Goal: Task Accomplishment & Management: Complete application form

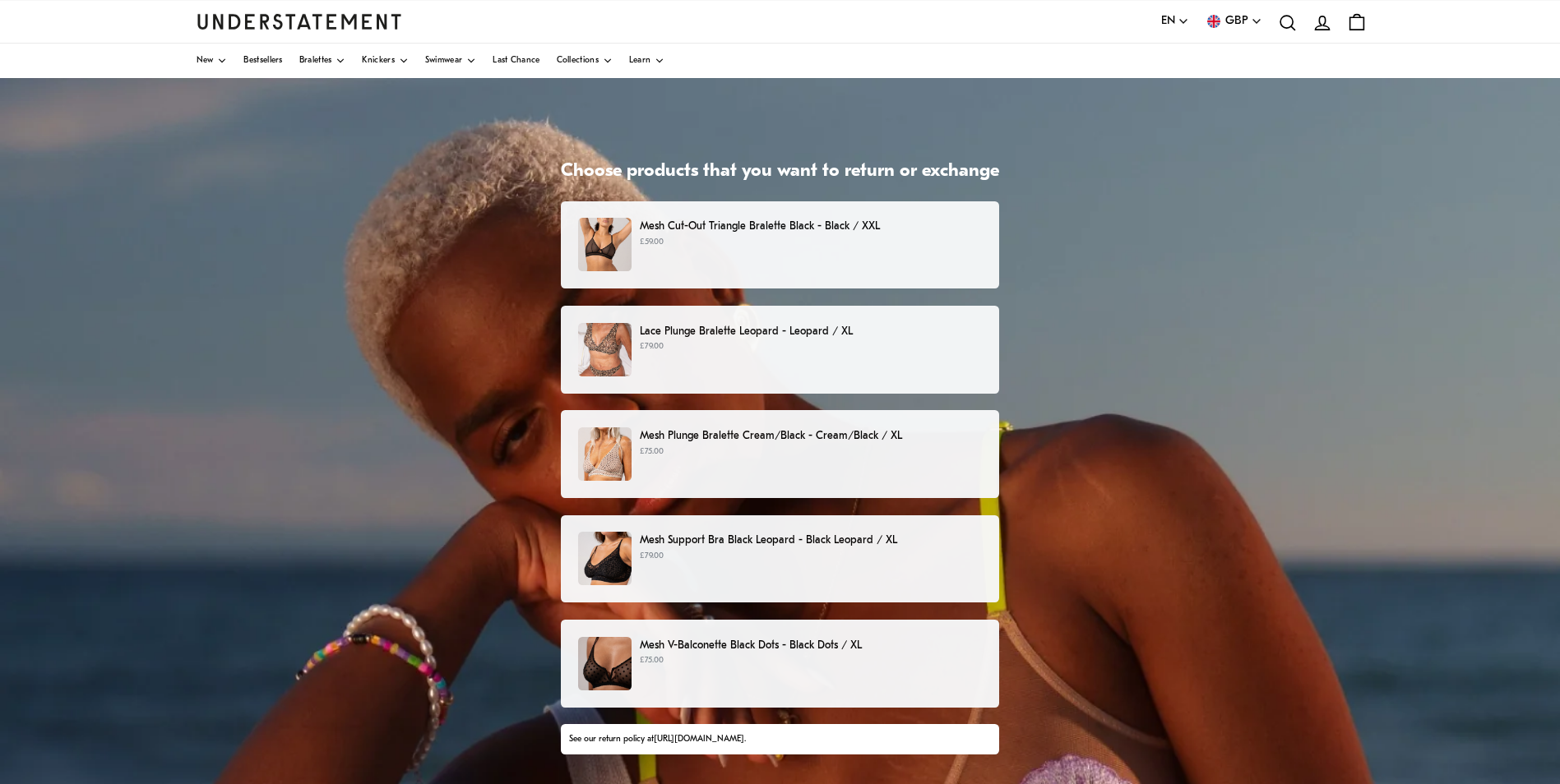
click at [684, 326] on p "Lace Plunge Bralette Leopard - Leopard / XL" at bounding box center [811, 332] width 342 height 17
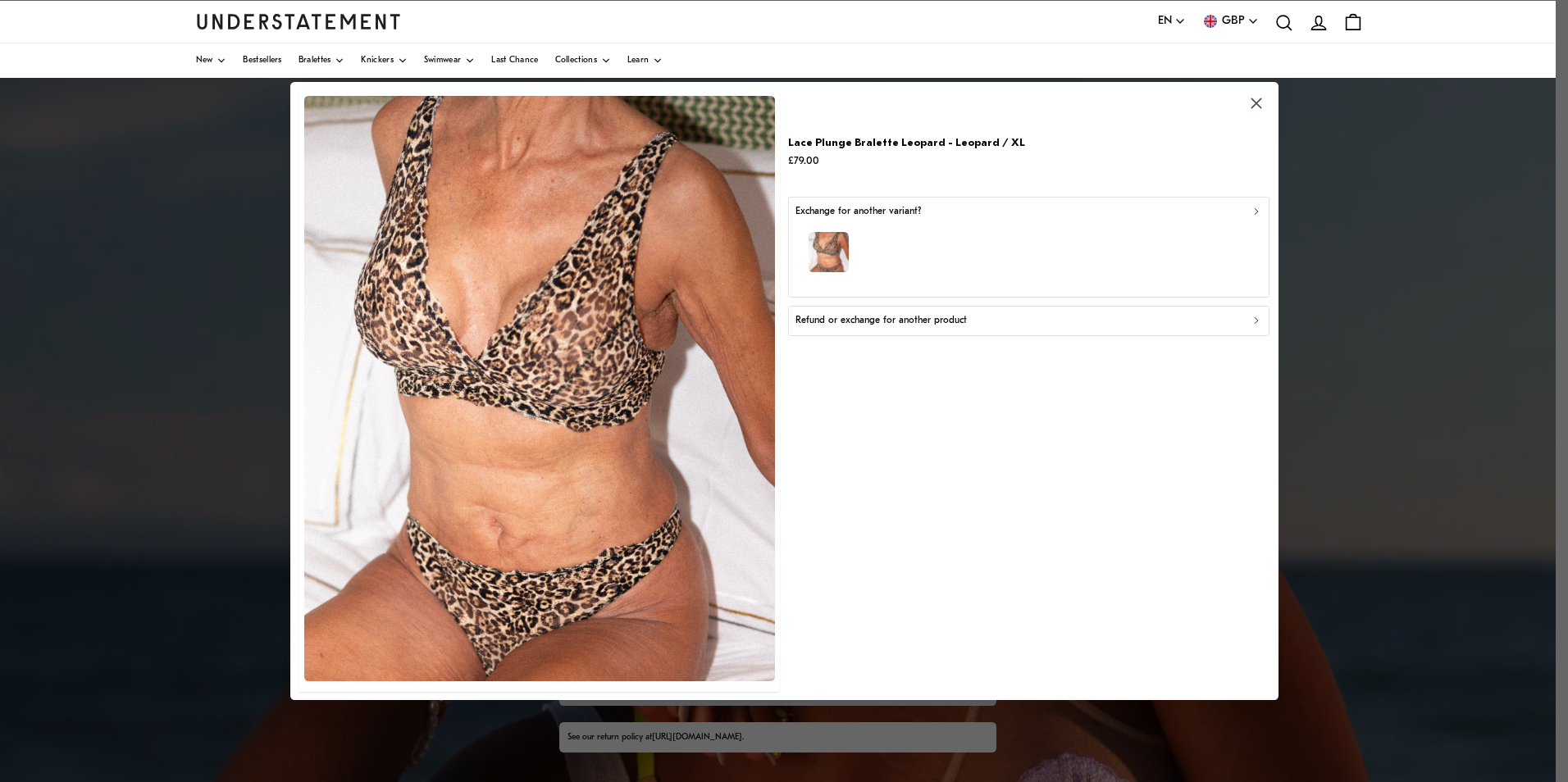
click at [881, 324] on p "Refund or exchange for another product" at bounding box center [881, 321] width 172 height 15
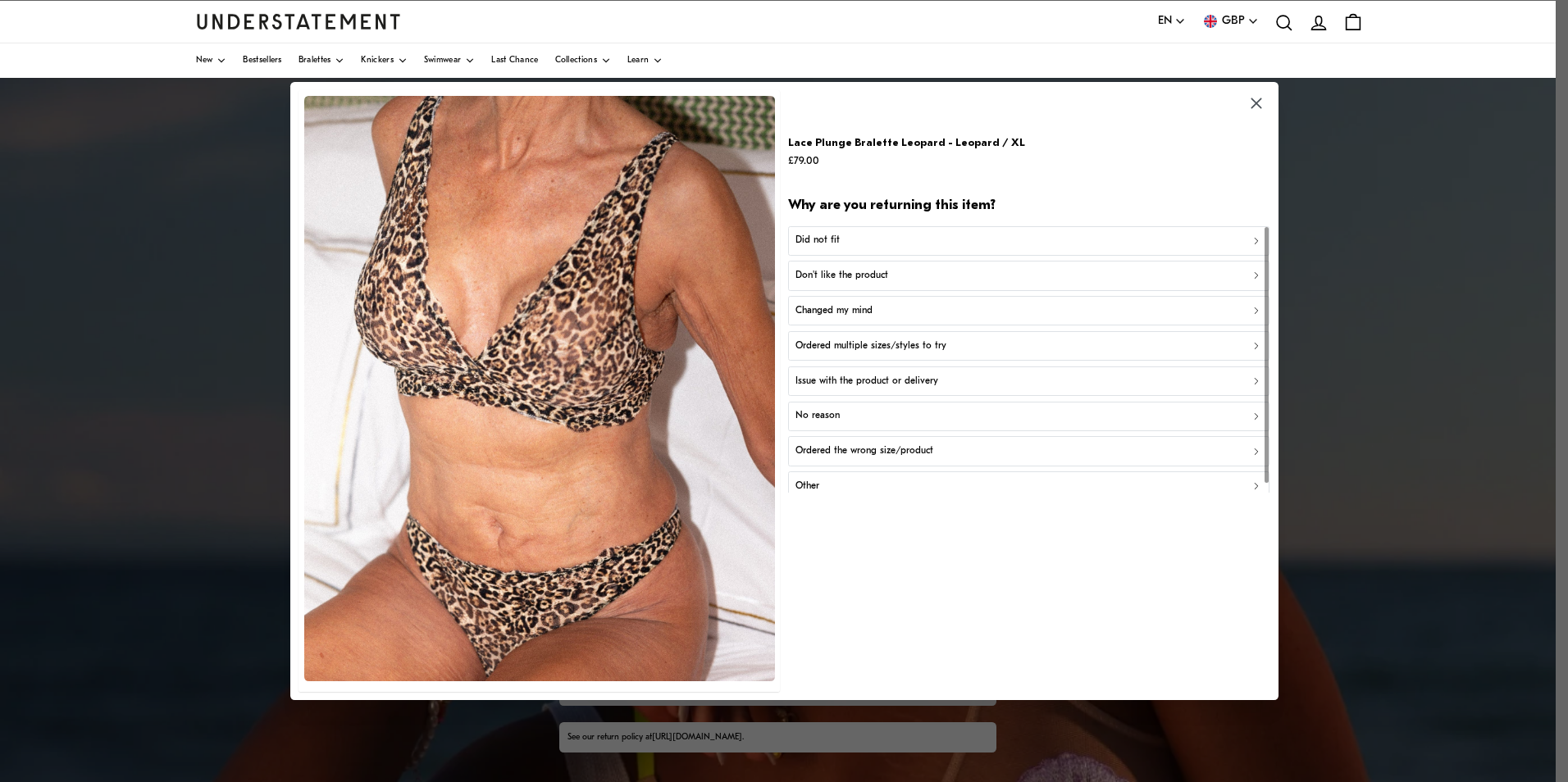
click at [841, 237] on div "Did not fit" at bounding box center [1028, 240] width 466 height 15
click at [1253, 107] on icon "button" at bounding box center [1255, 103] width 10 height 10
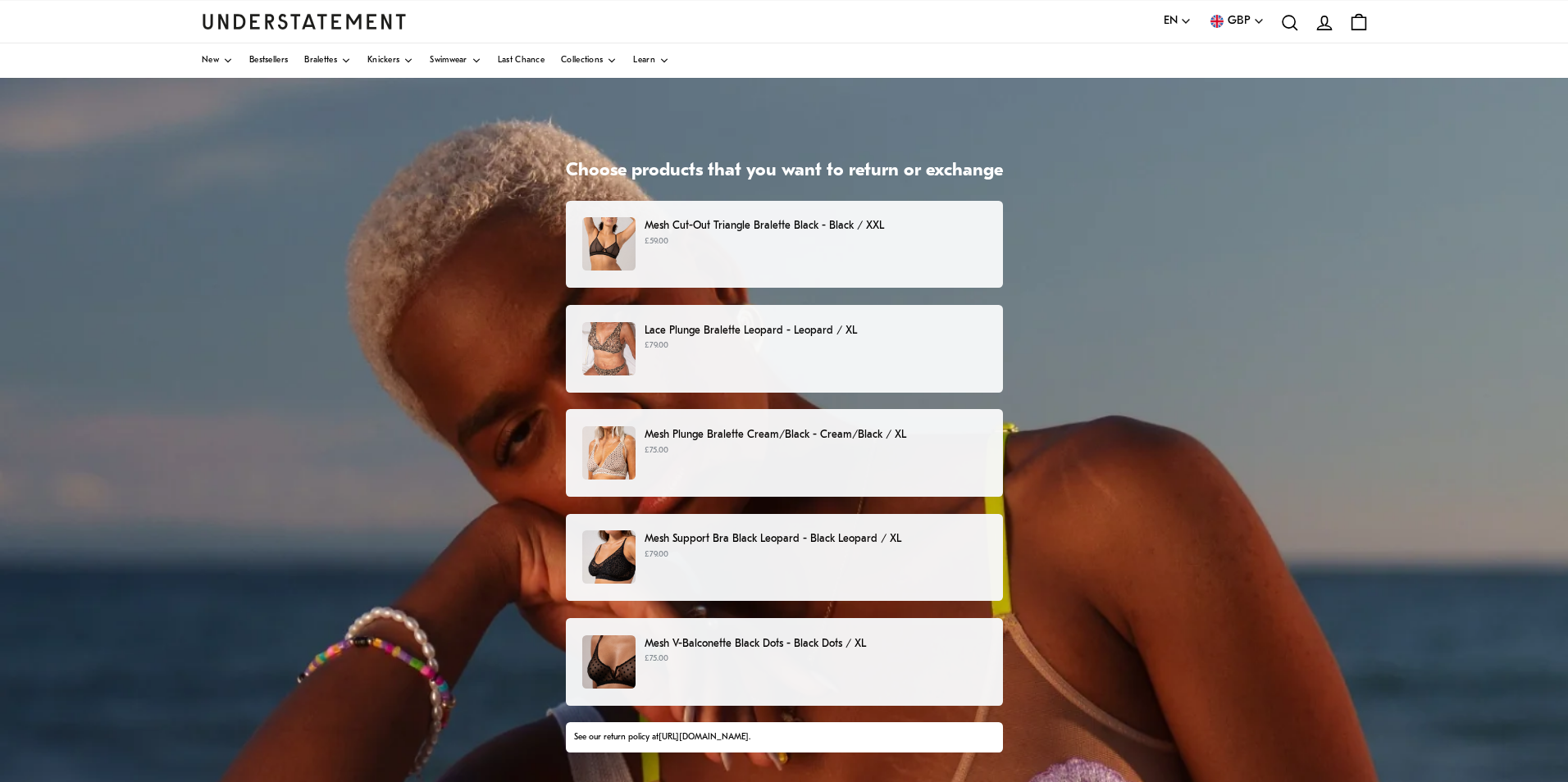
click at [1075, 195] on circle "Close dialog" at bounding box center [1081, 193] width 31 height 31
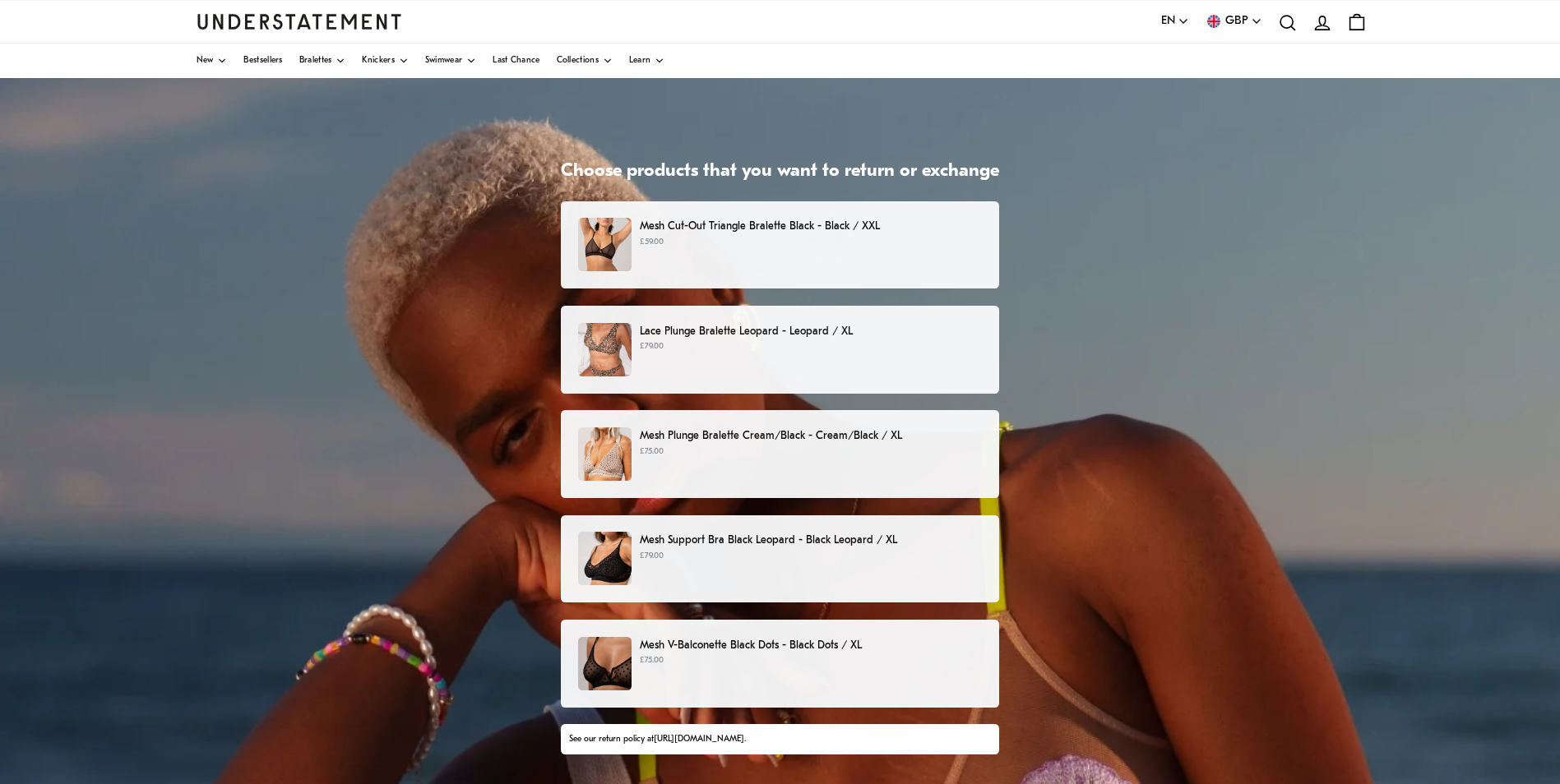
click at [814, 431] on p "Mesh Plunge Bralette Cream/Black - Cream/Black / XL" at bounding box center [811, 436] width 342 height 17
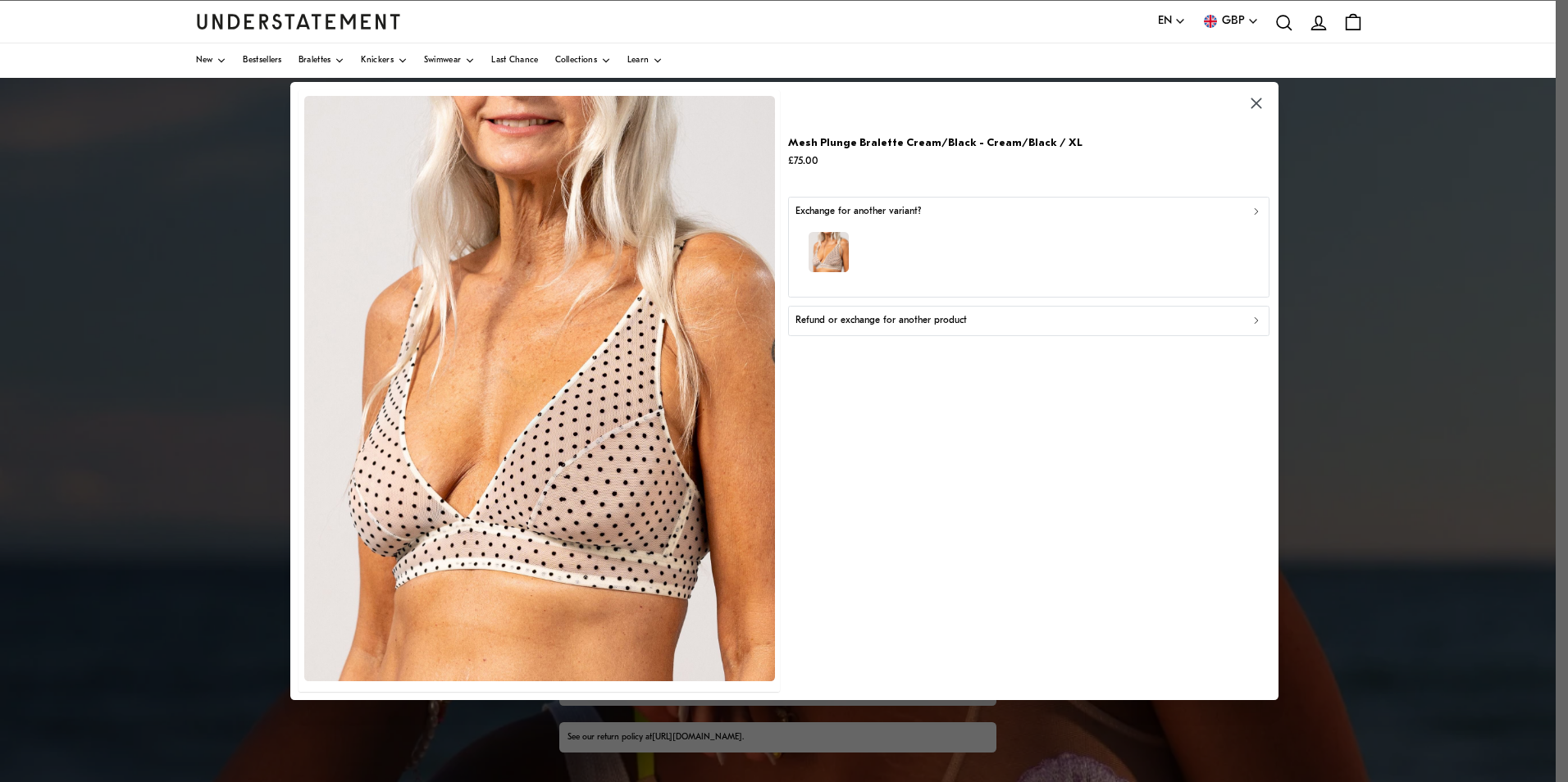
click at [1250, 322] on div "Refund or exchange for another product" at bounding box center [1028, 321] width 466 height 15
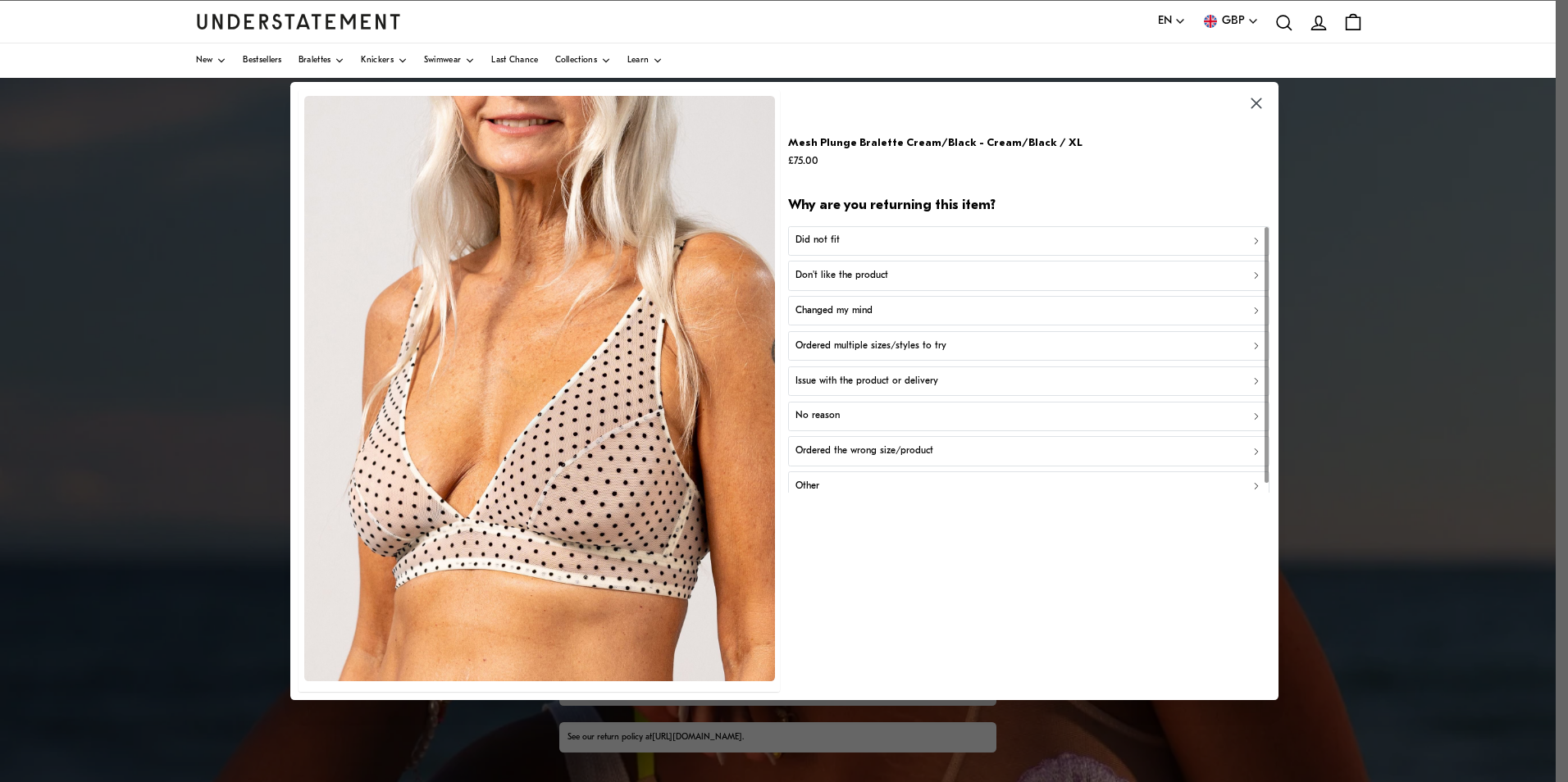
click at [940, 242] on div "Did not fit" at bounding box center [1028, 240] width 466 height 15
click at [890, 242] on div "Too small" at bounding box center [1028, 240] width 466 height 15
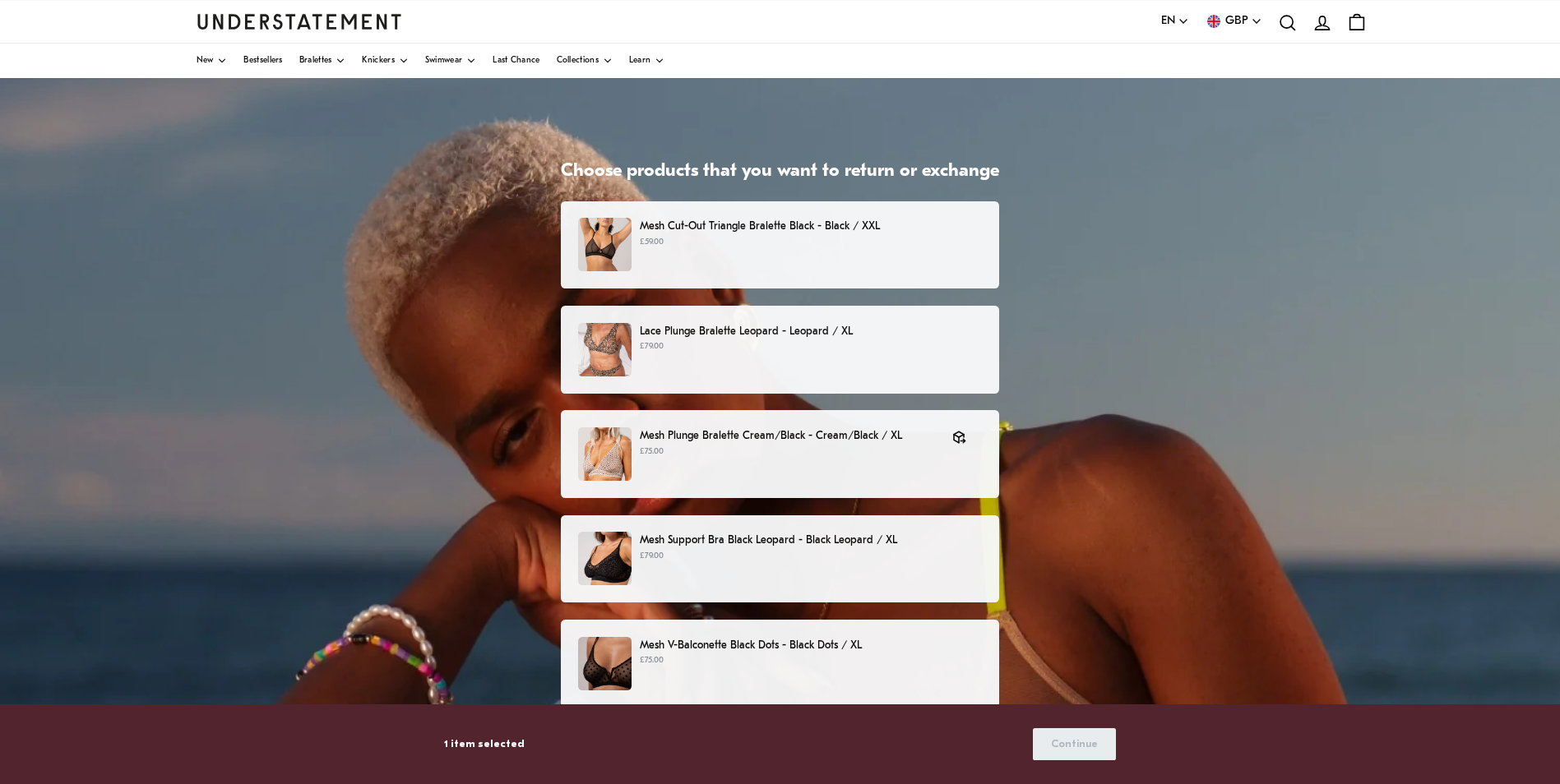
click at [919, 350] on p "£79.00" at bounding box center [811, 347] width 342 height 13
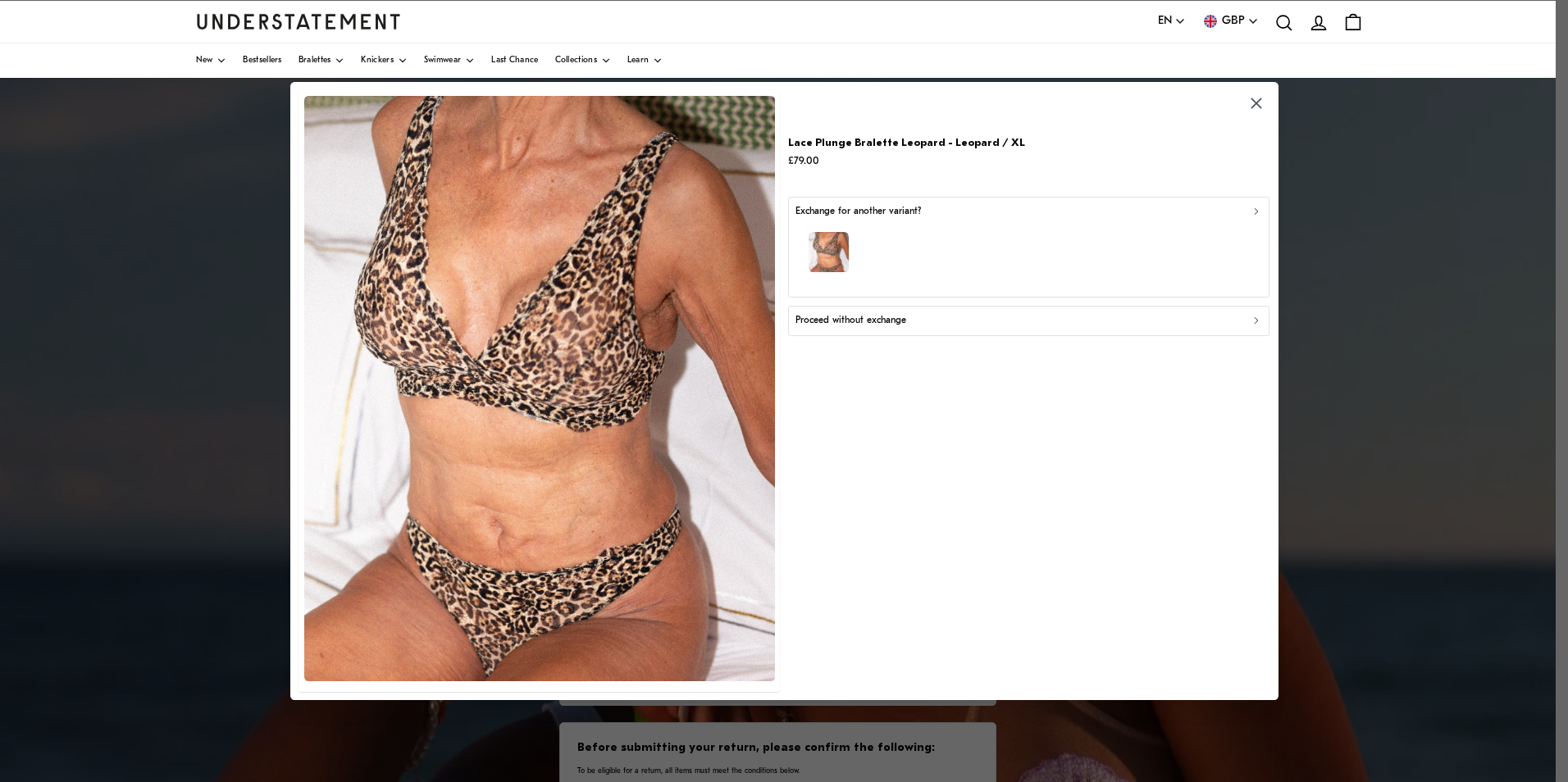
click at [944, 239] on div "button" at bounding box center [1028, 255] width 466 height 72
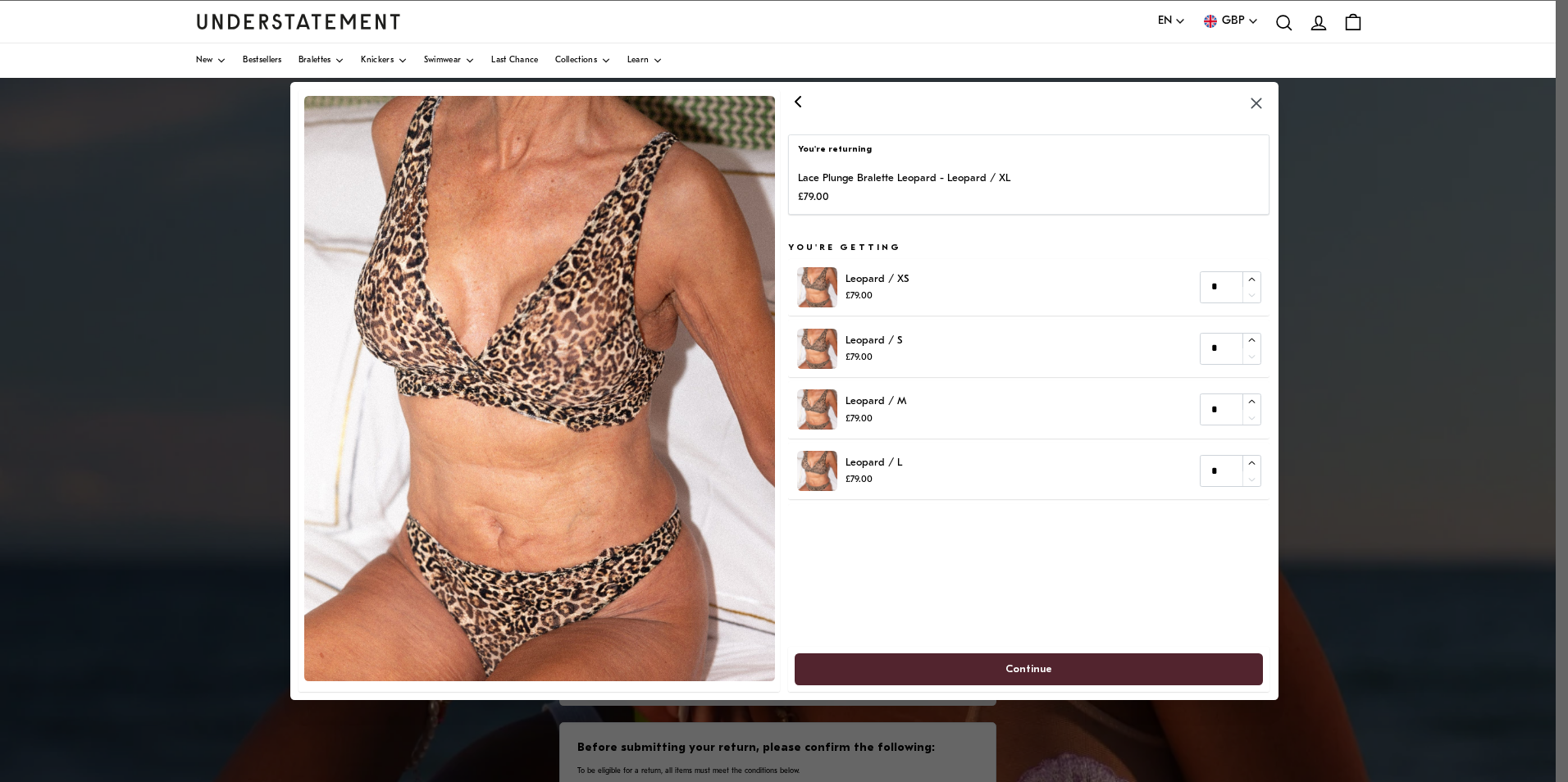
click at [1256, 102] on icon "button" at bounding box center [1256, 104] width 19 height 19
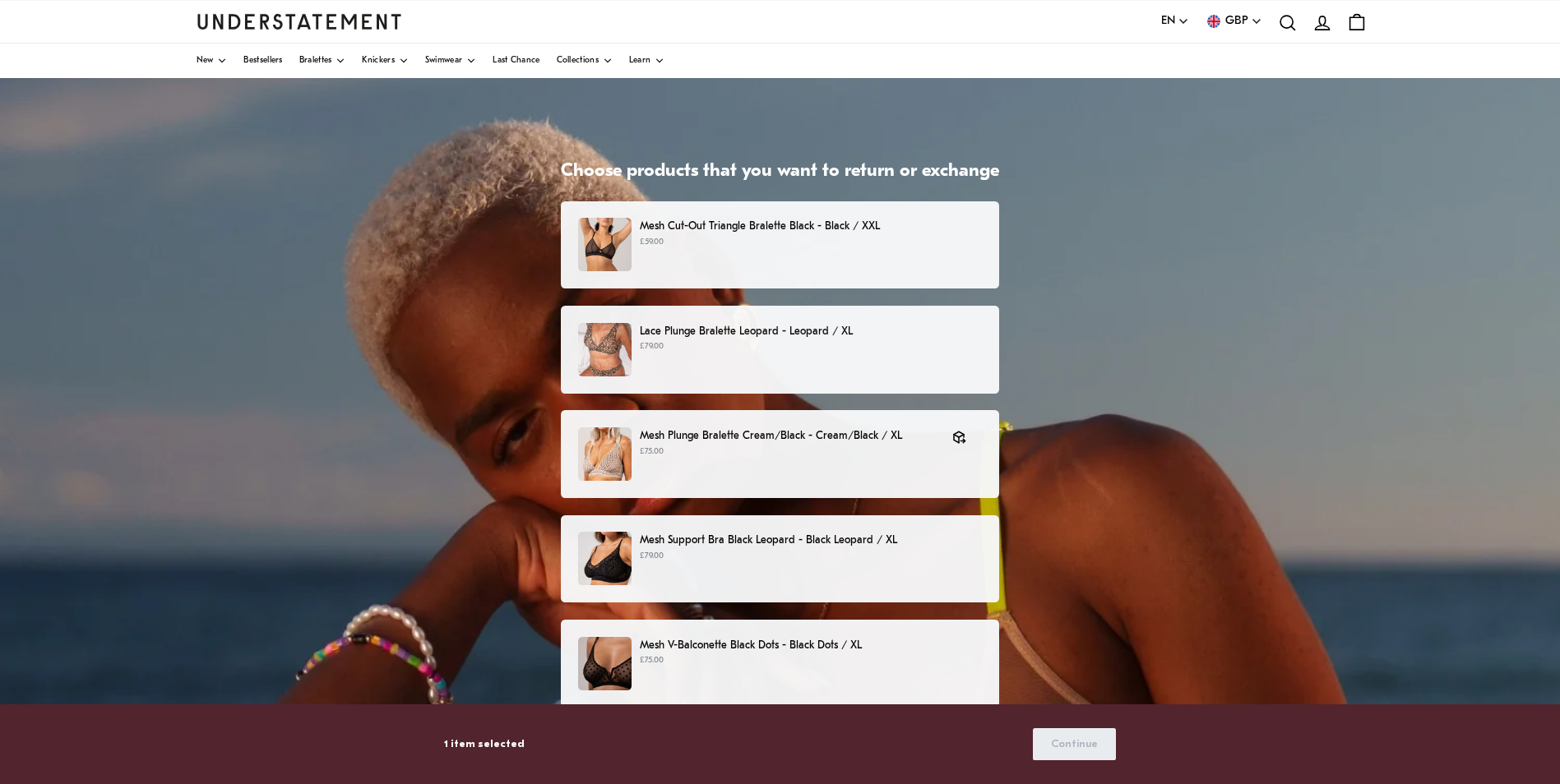
click at [843, 241] on p "£59.00" at bounding box center [811, 243] width 342 height 13
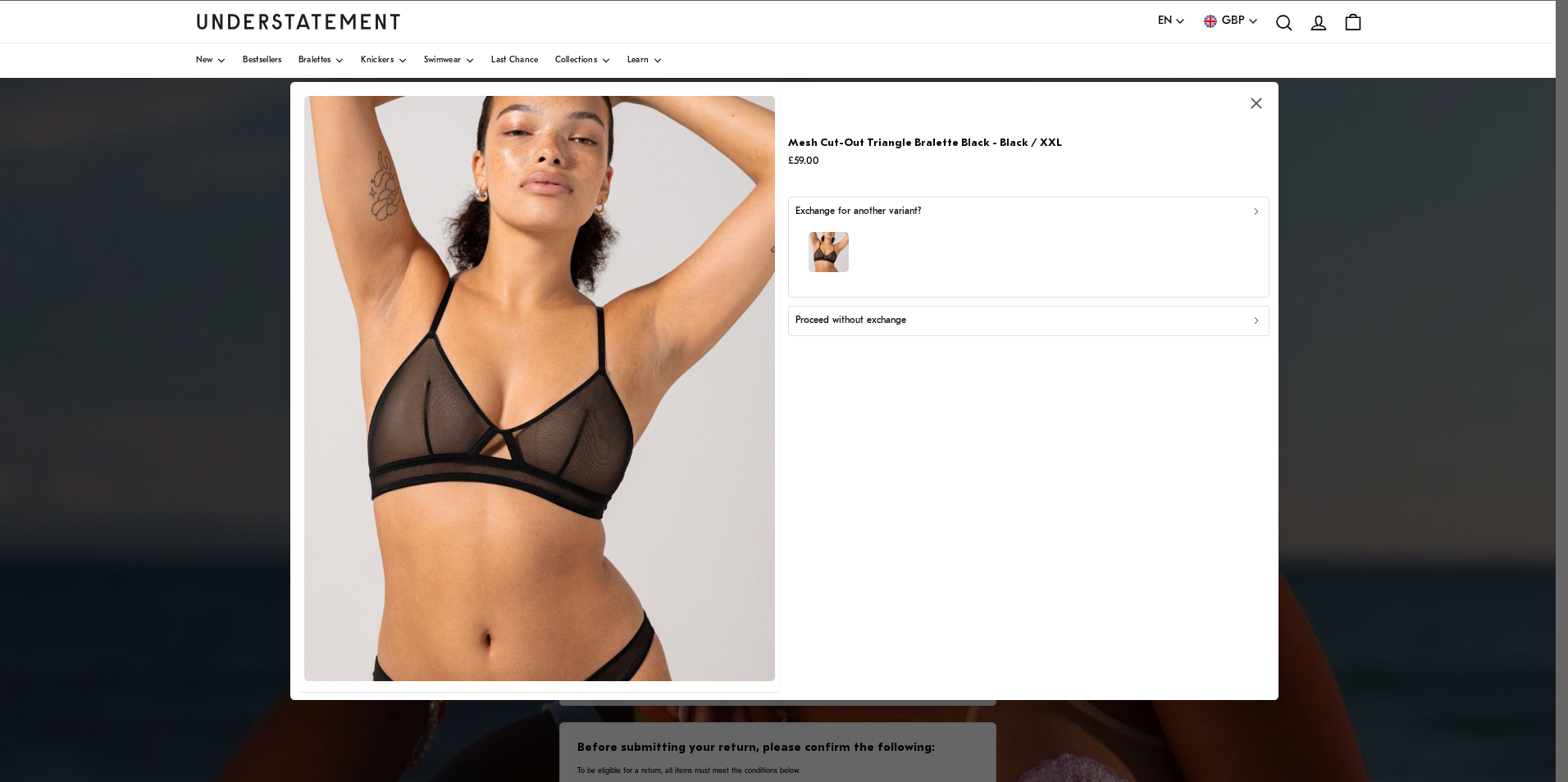
click at [1122, 324] on div "Proceed without exchange" at bounding box center [1028, 321] width 466 height 15
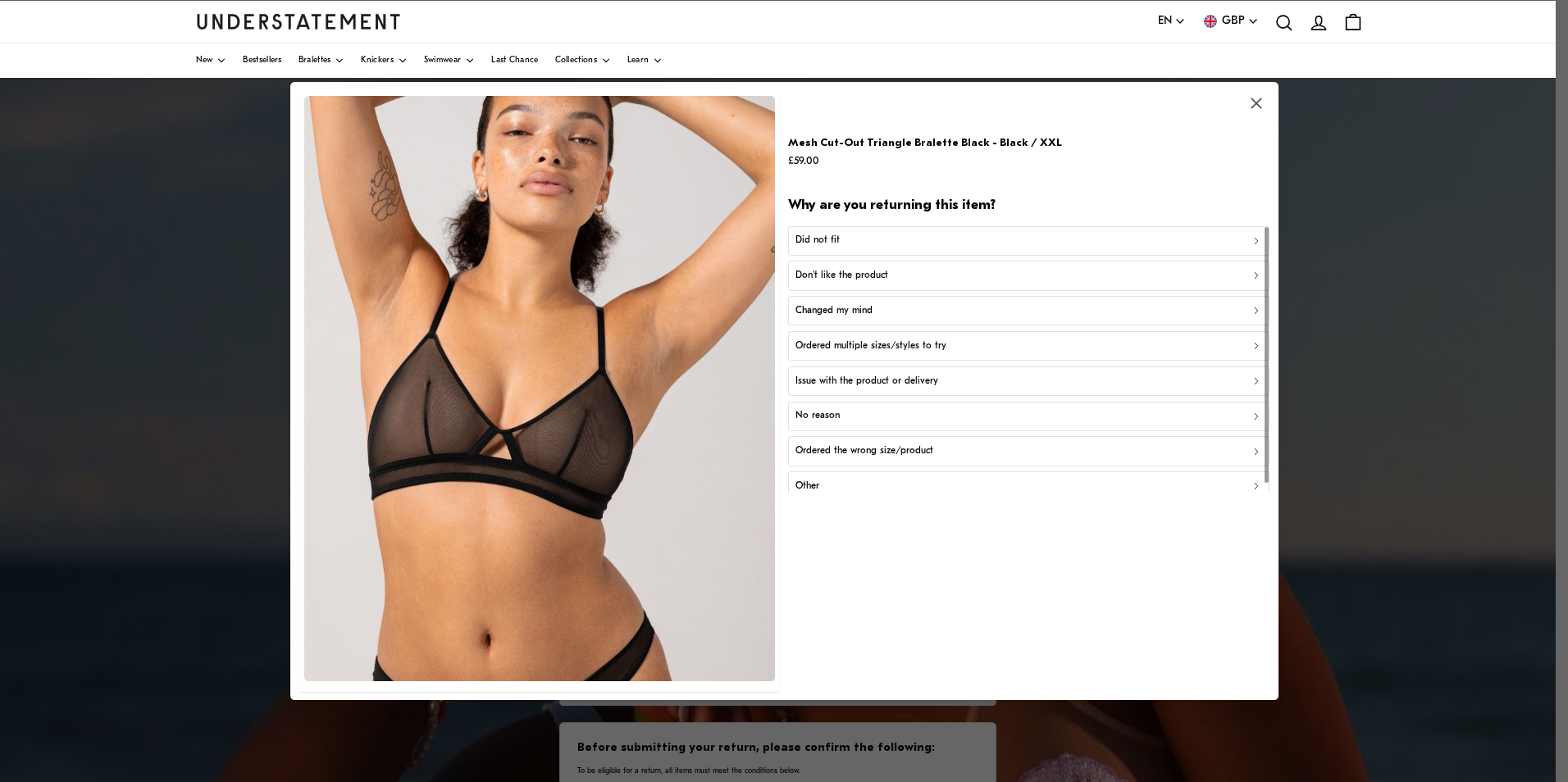
click at [887, 354] on button "Ordered multiple sizes/styles to try" at bounding box center [1028, 345] width 482 height 30
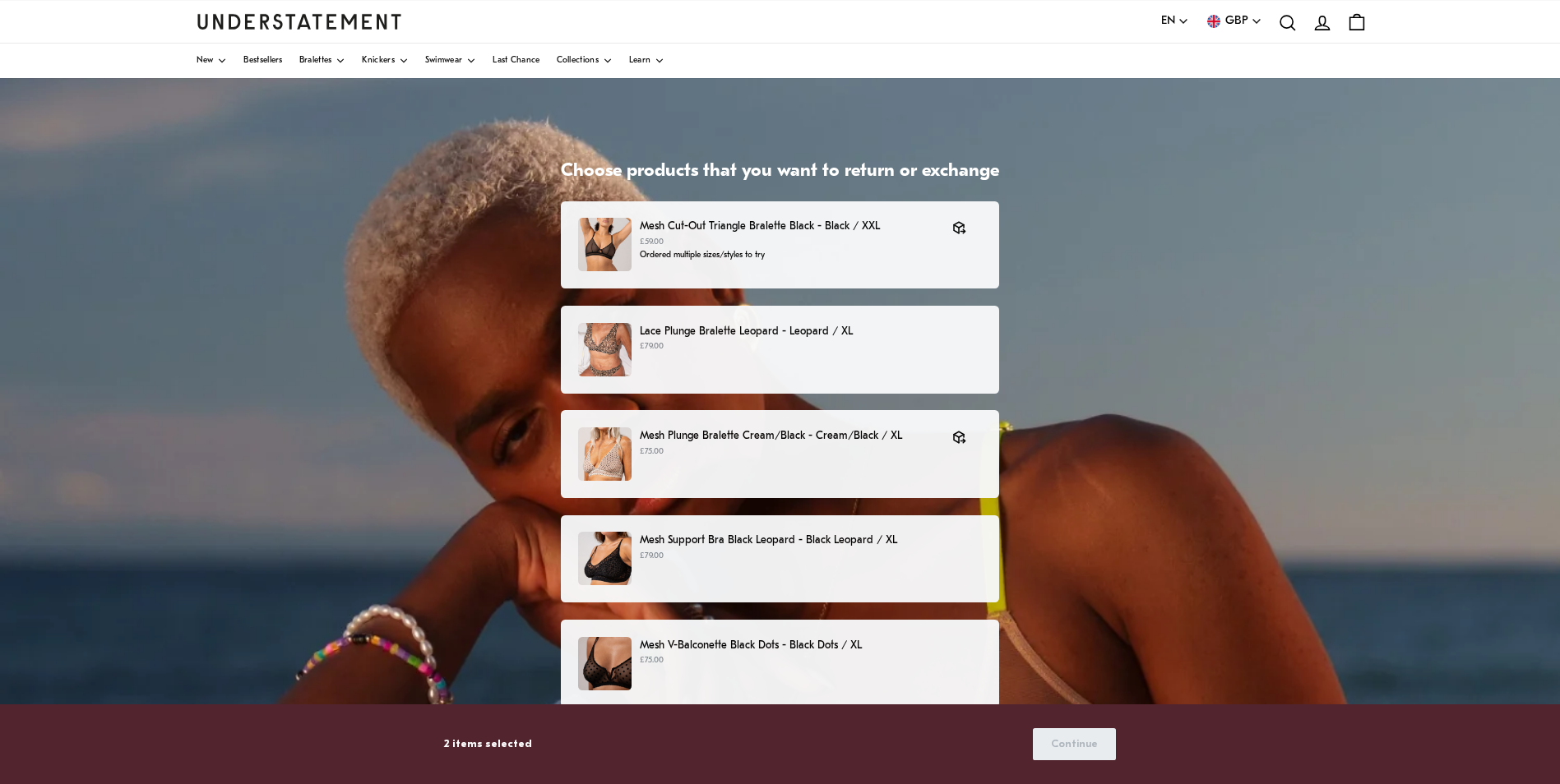
click at [896, 349] on p "£79.00" at bounding box center [811, 347] width 342 height 13
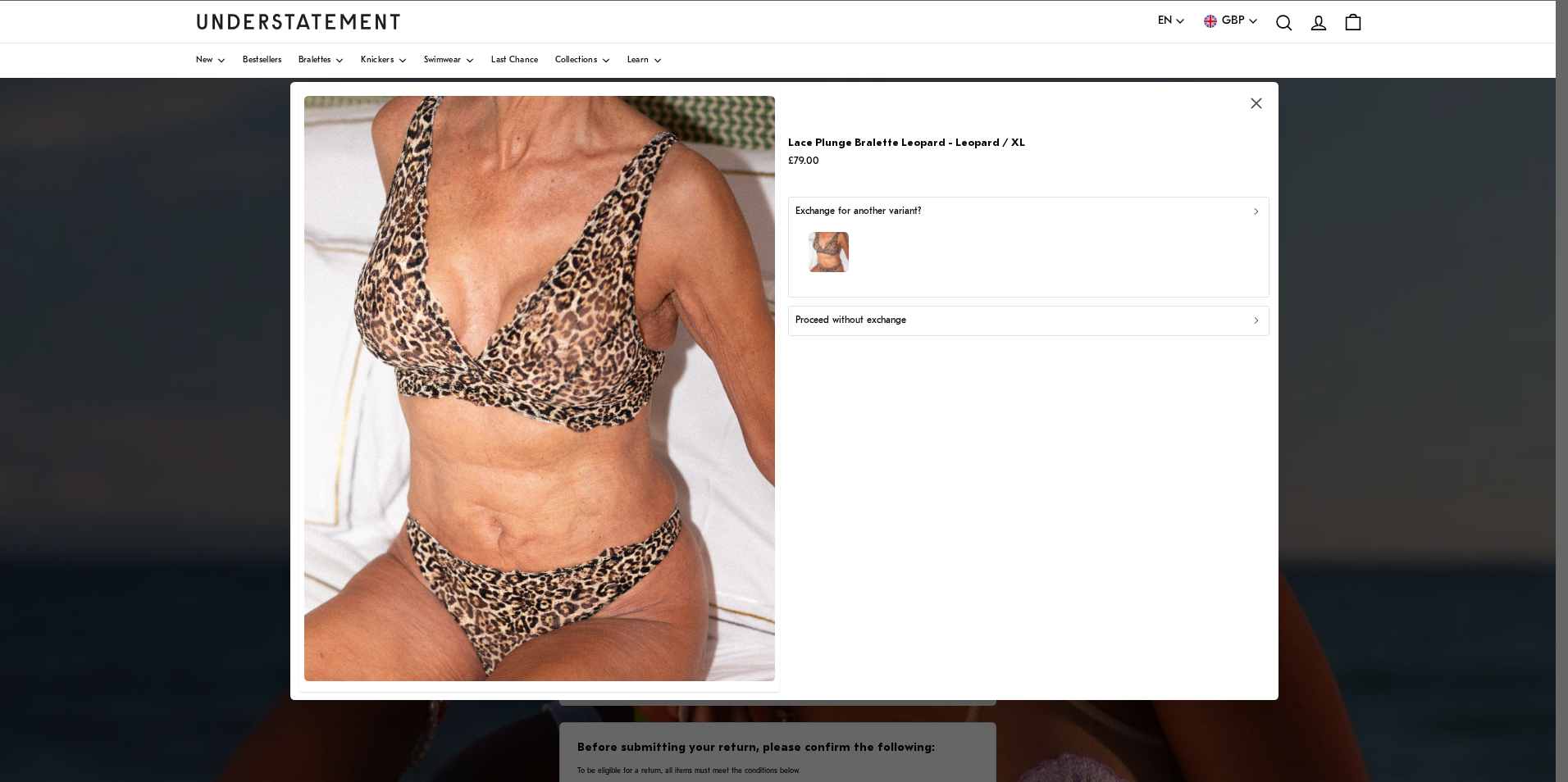
click at [1228, 319] on div "Proceed without exchange" at bounding box center [1028, 321] width 466 height 15
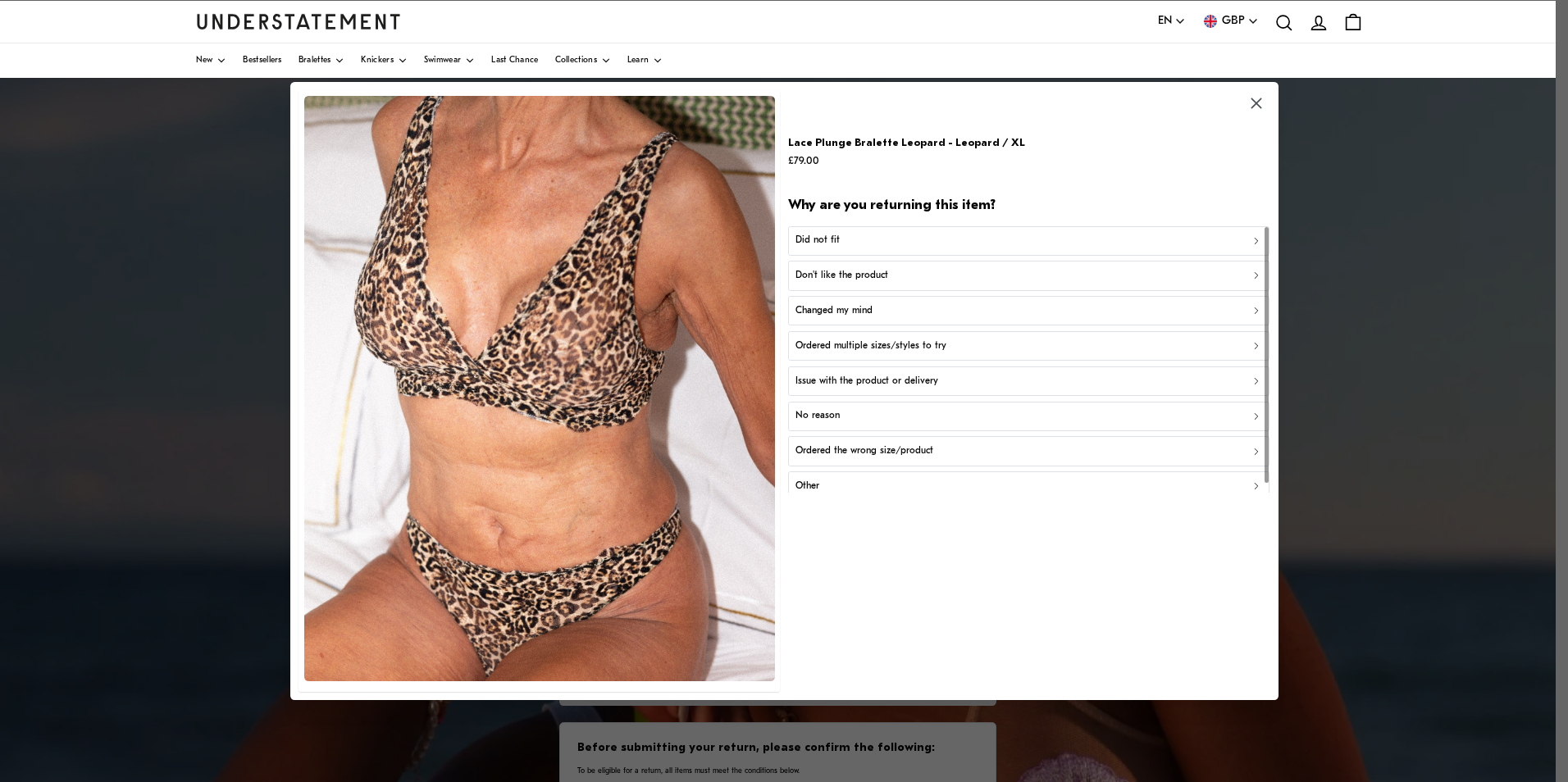
click at [937, 342] on p "Ordered multiple sizes/styles to try" at bounding box center [871, 346] width 151 height 15
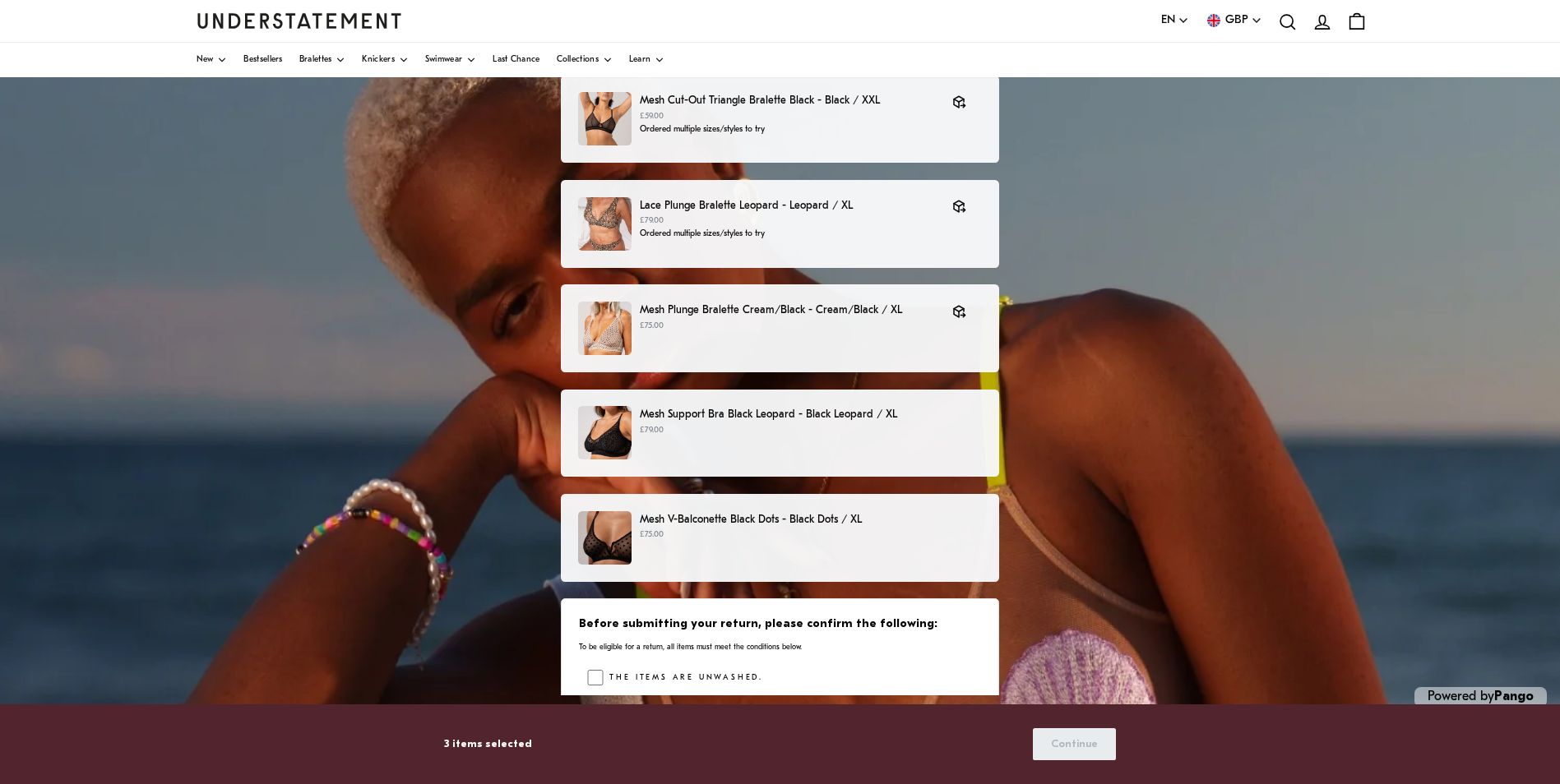
scroll to position [127, 0]
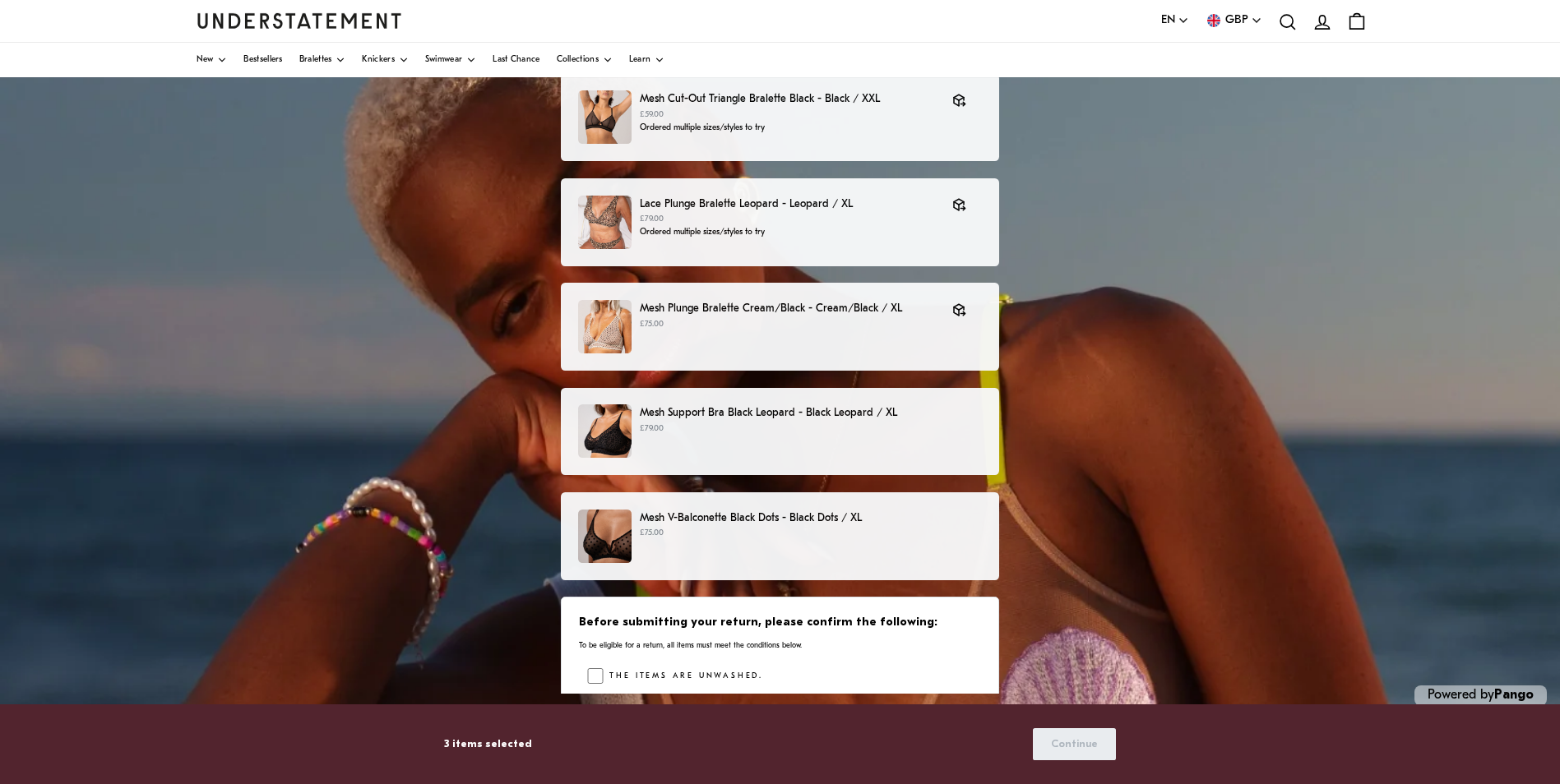
click at [789, 540] on p "£75.00" at bounding box center [811, 534] width 342 height 13
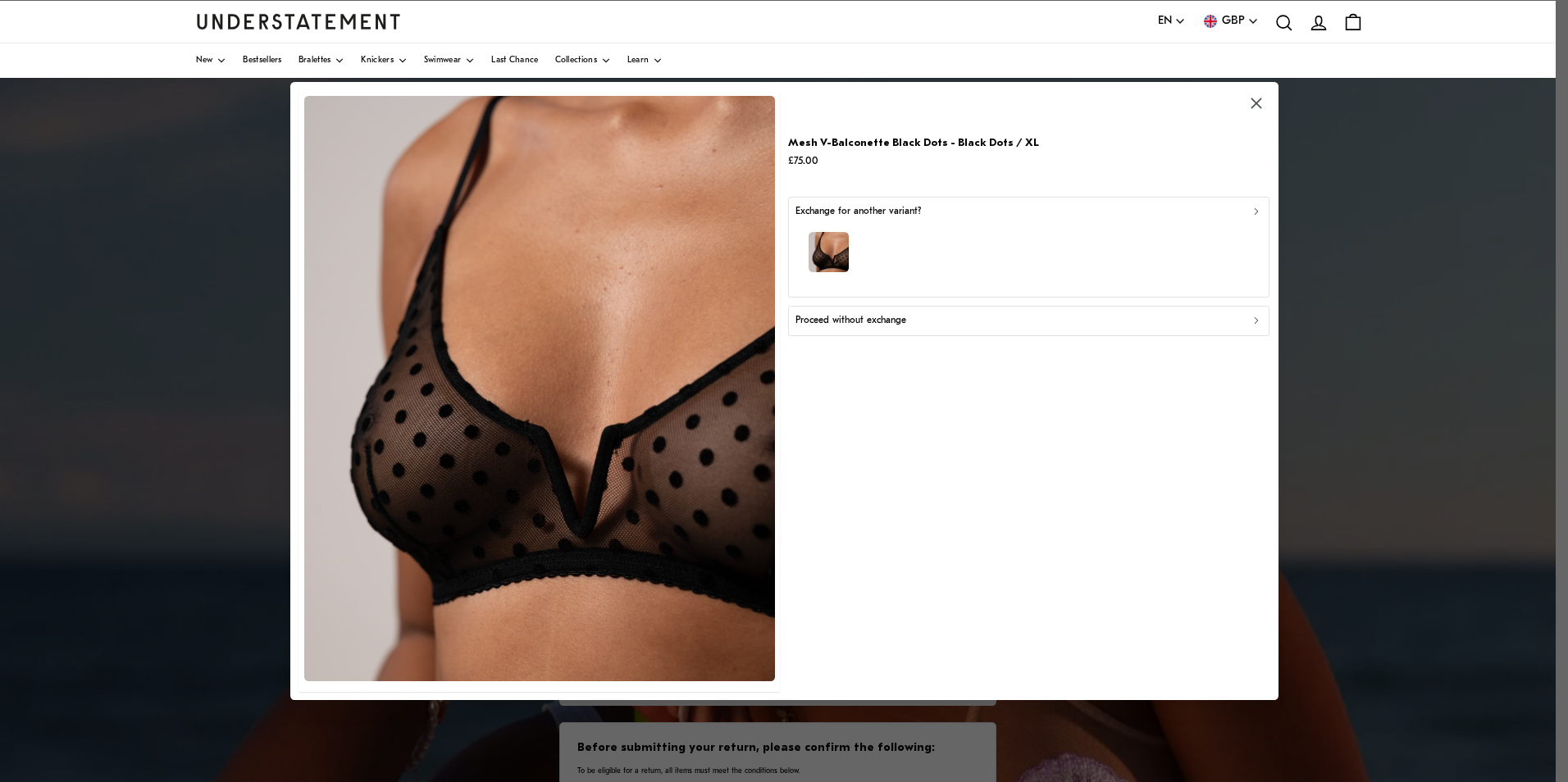
click at [1100, 243] on div "button" at bounding box center [1028, 255] width 466 height 72
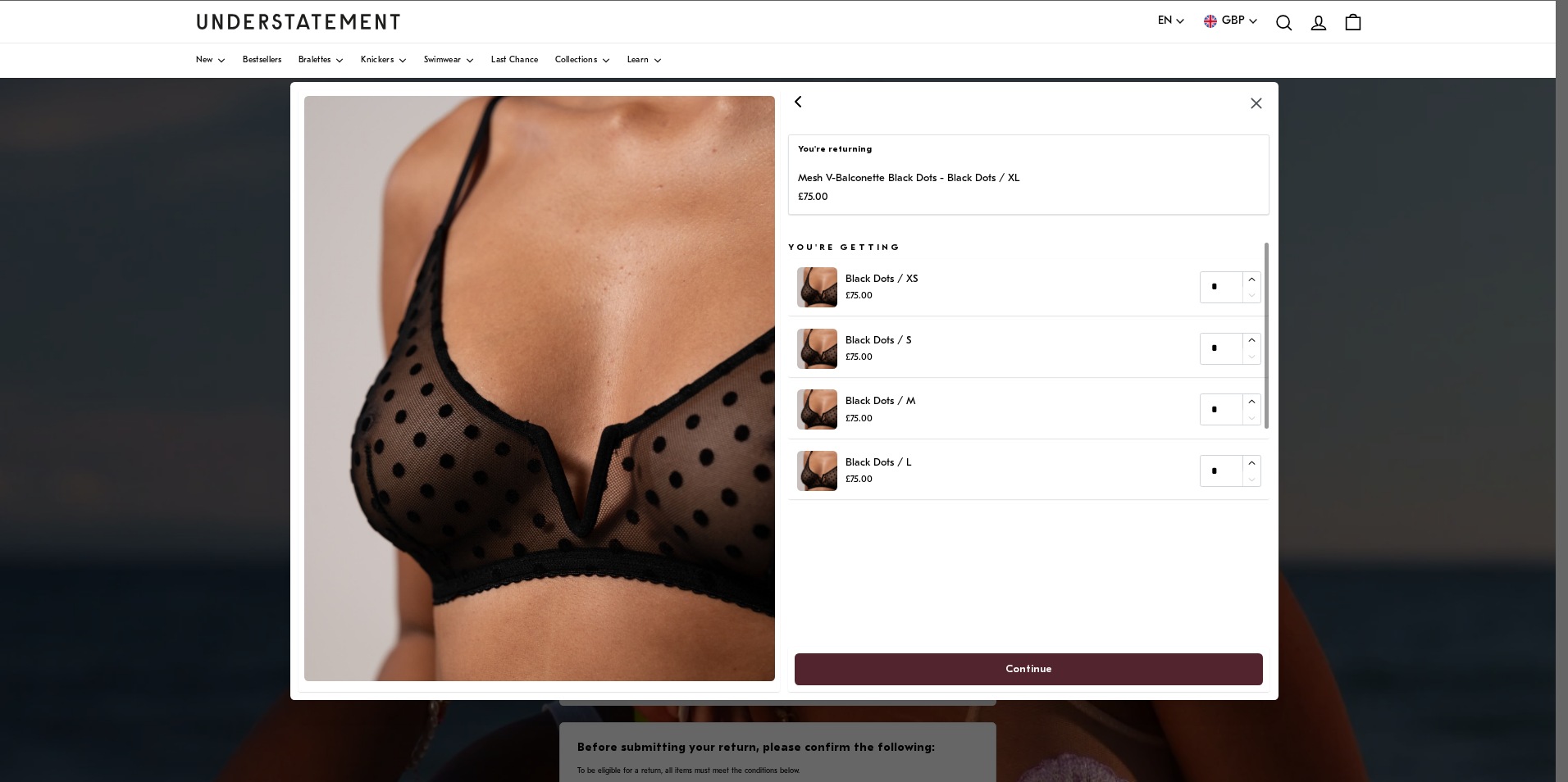
click at [1110, 152] on p "You're returning" at bounding box center [1029, 150] width 463 height 13
click at [1260, 102] on icon "button" at bounding box center [1256, 104] width 19 height 19
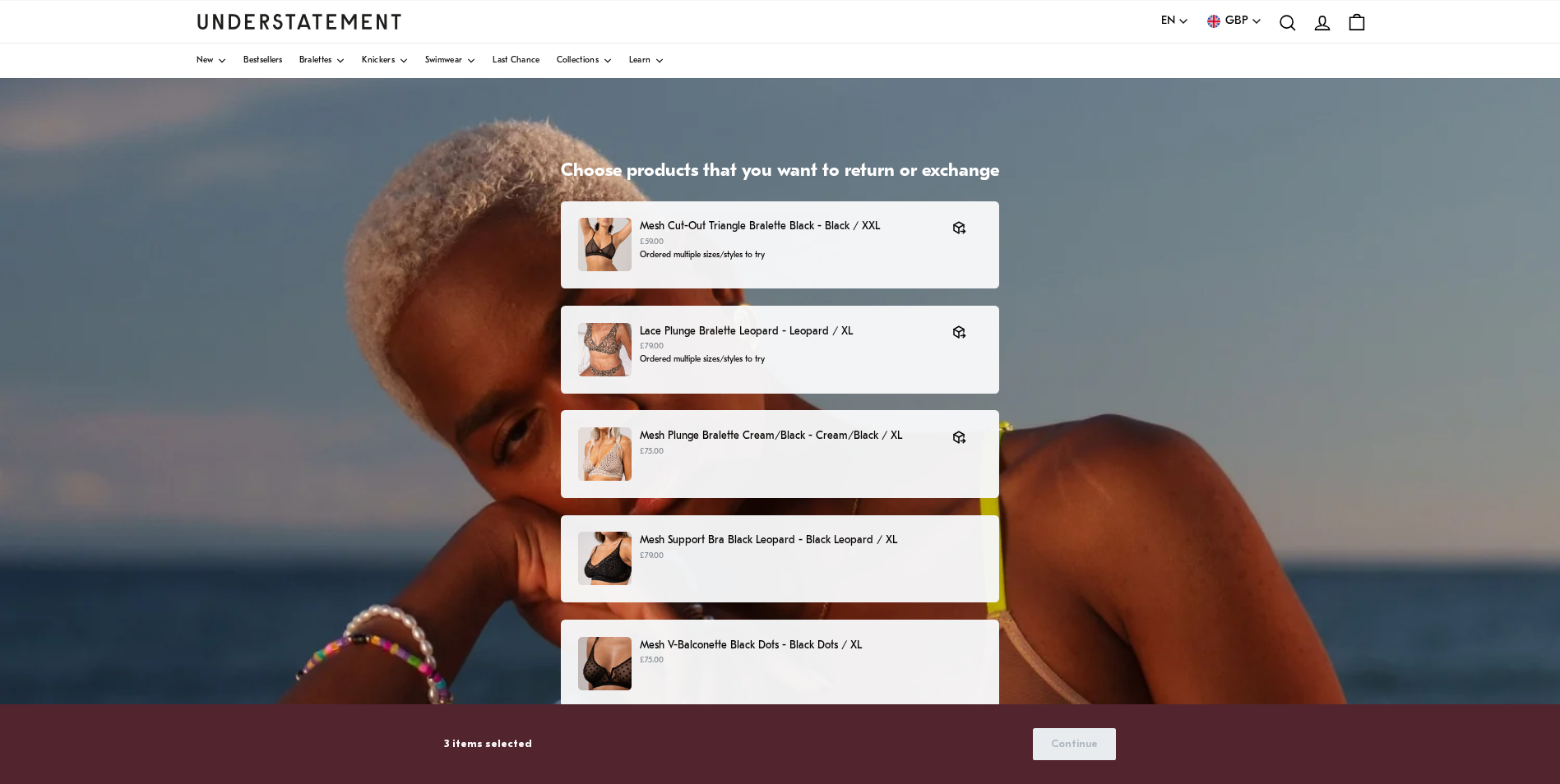
click at [884, 567] on div "Mesh Support Bra Black Leopard - Black Leopard / XL £79.00" at bounding box center [780, 558] width 404 height 54
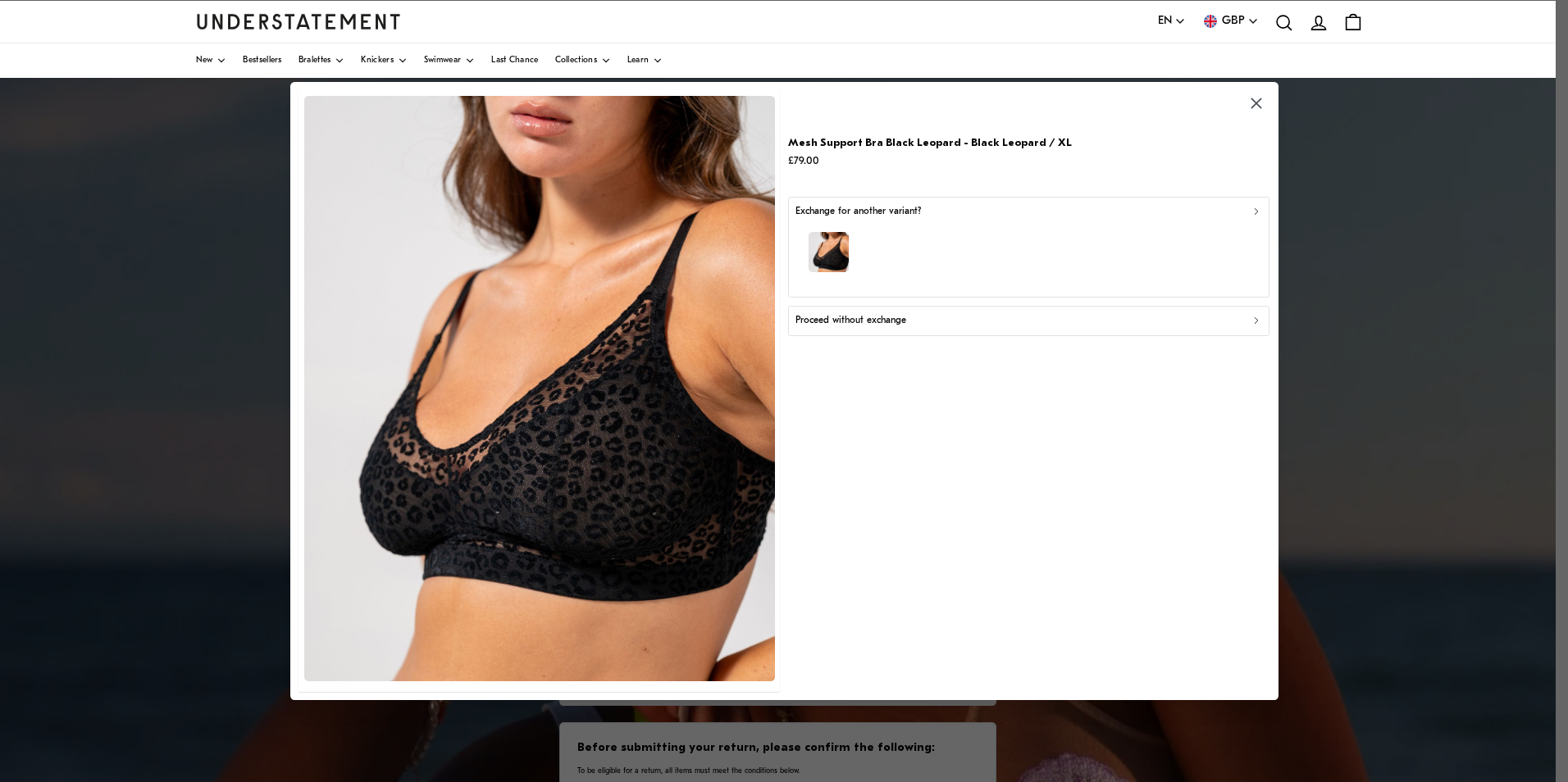
click at [1262, 104] on icon "button" at bounding box center [1256, 104] width 19 height 19
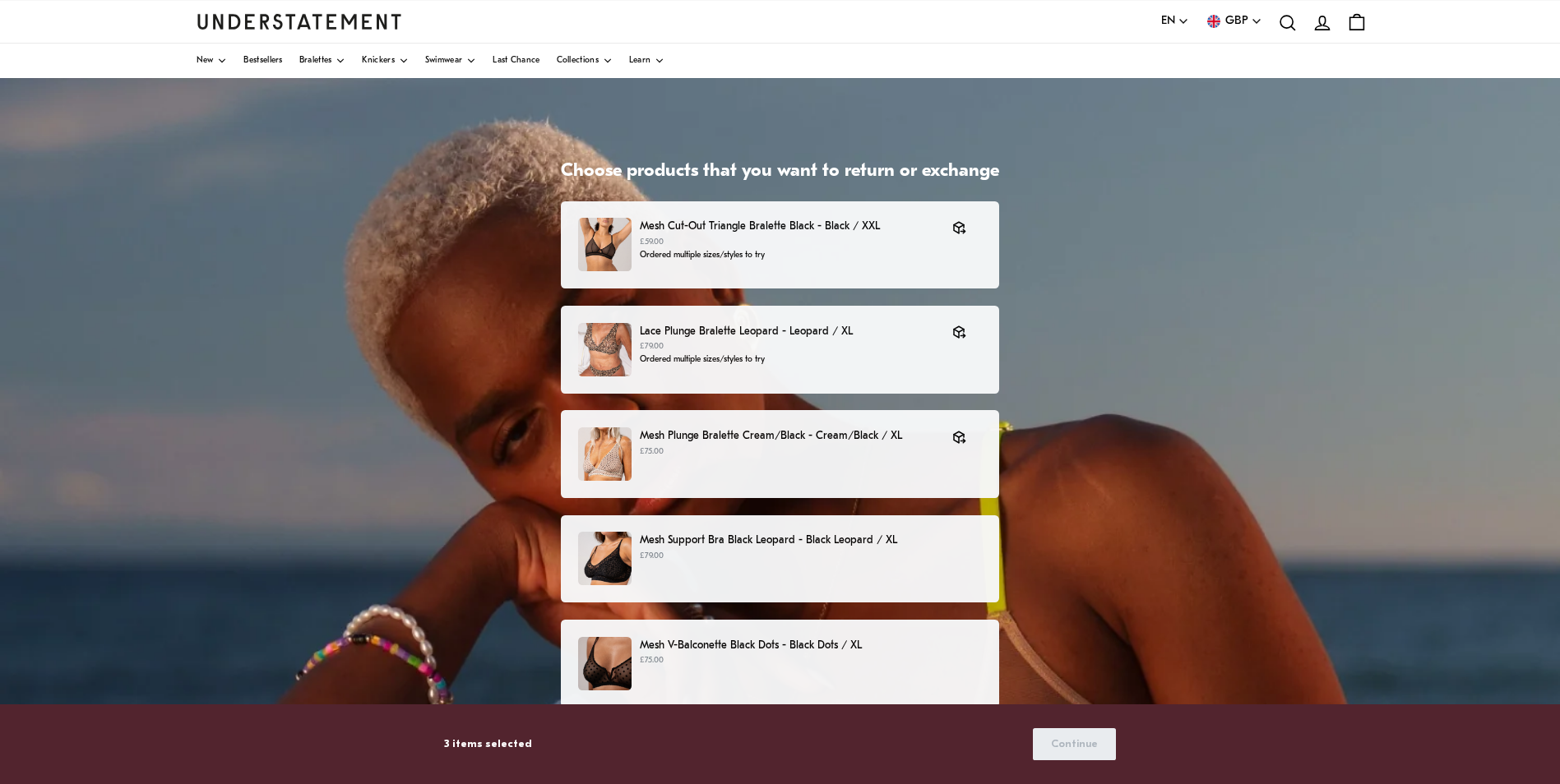
click at [902, 637] on p "Mesh V-Balconette Black Dots - Black Dots / XL" at bounding box center [811, 645] width 342 height 17
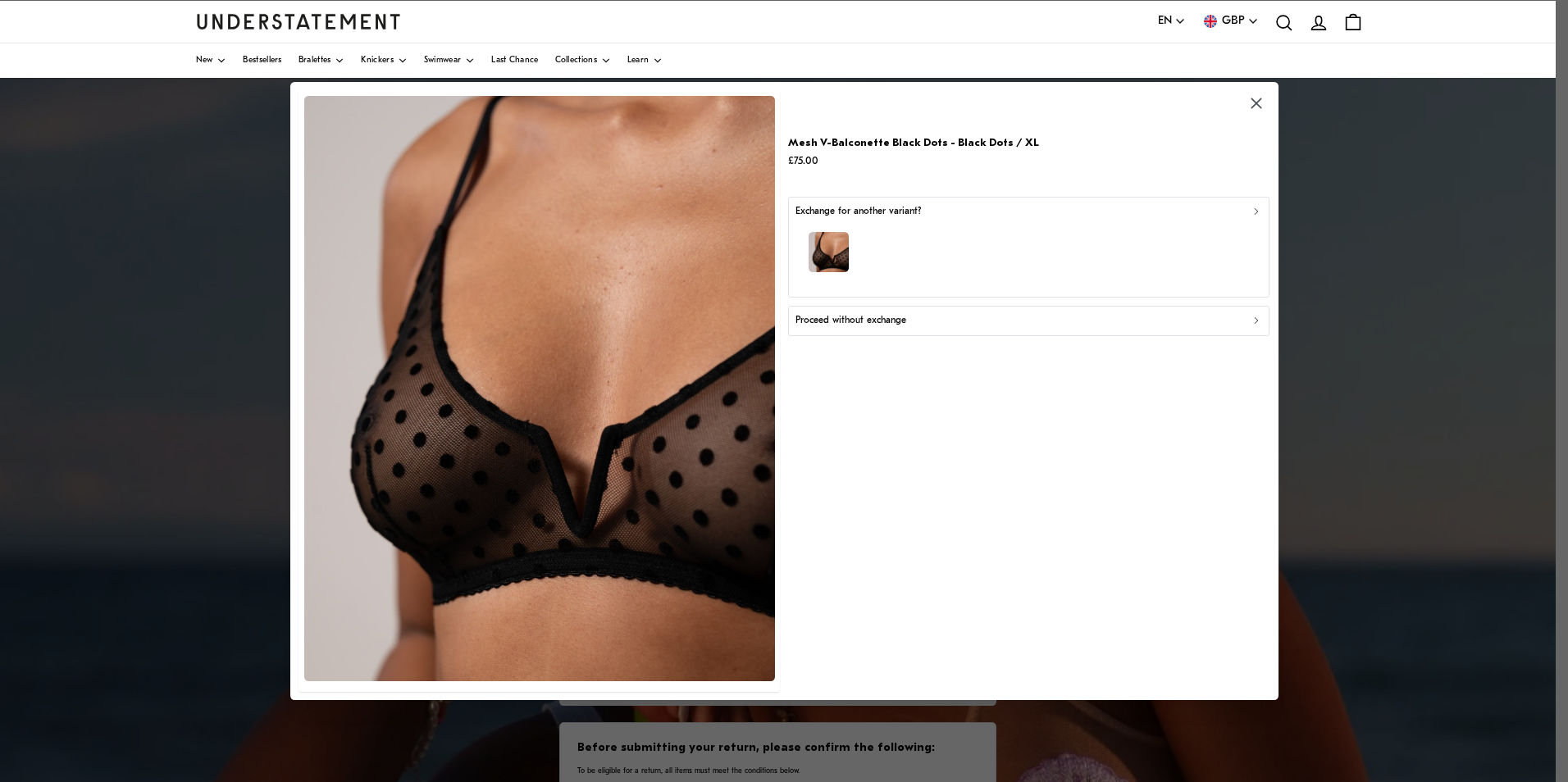
click at [927, 320] on div "Proceed without exchange" at bounding box center [1028, 321] width 466 height 15
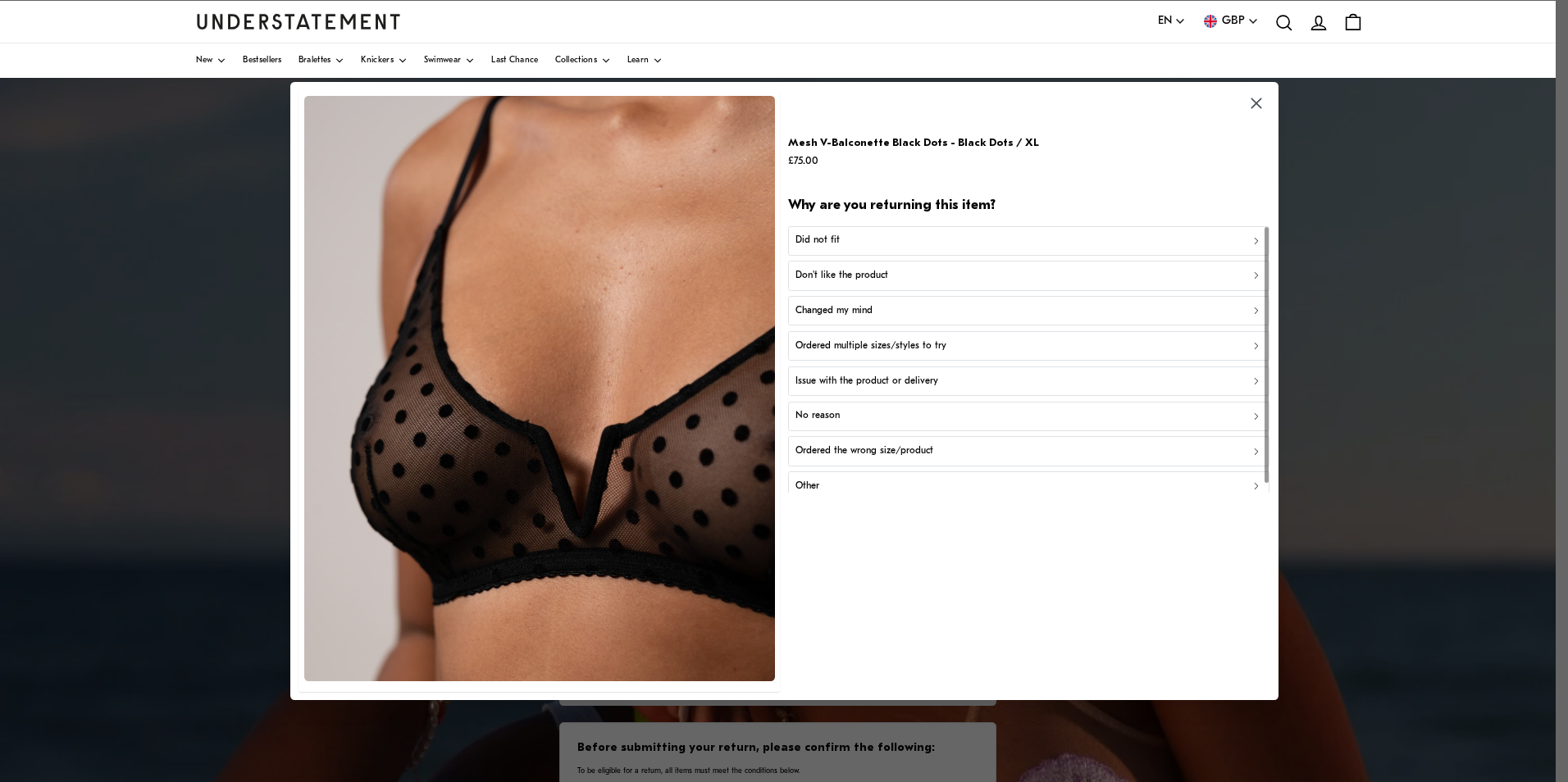
click at [878, 413] on div "No reason" at bounding box center [1028, 416] width 466 height 15
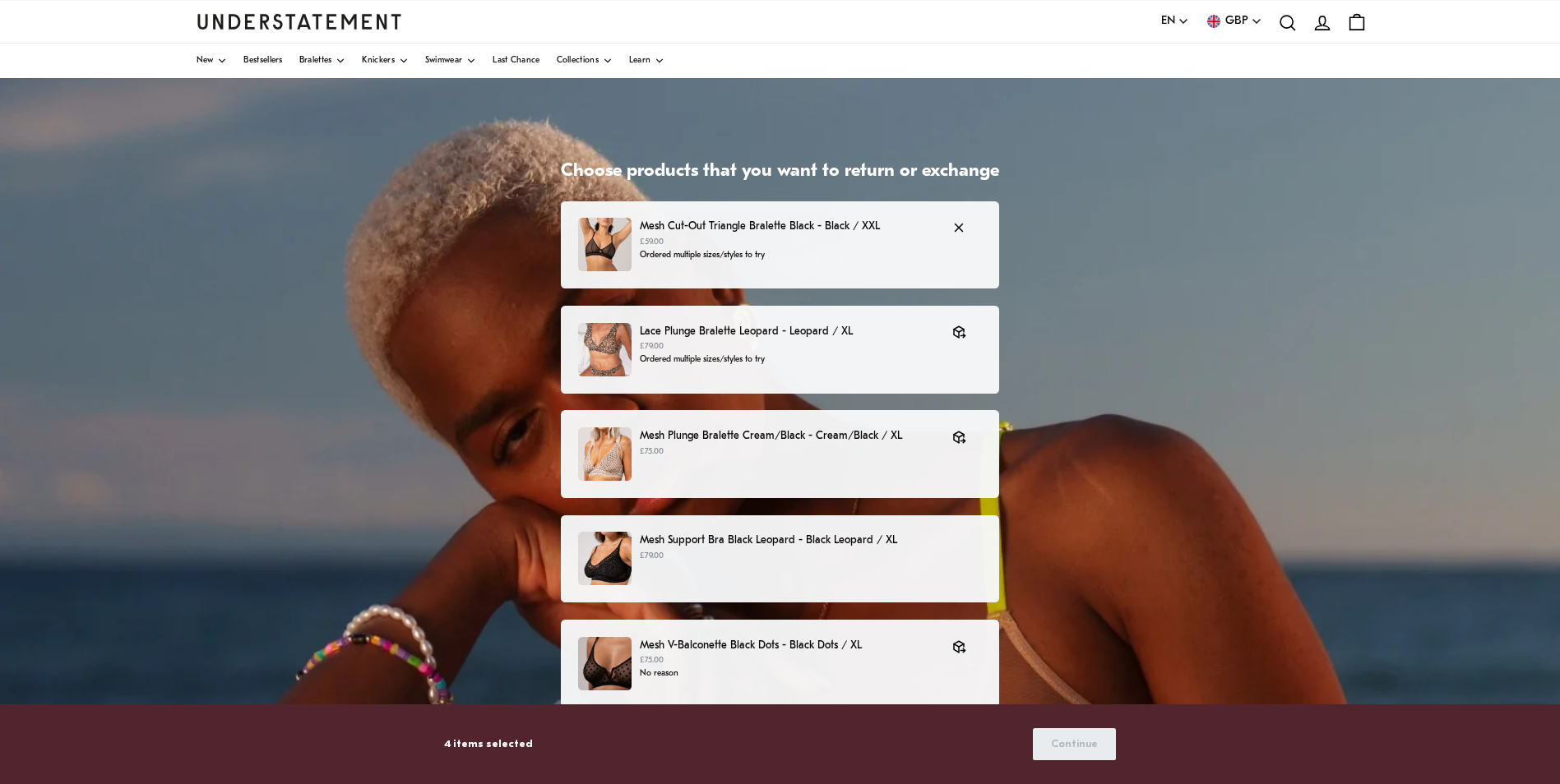
click at [791, 226] on p "Mesh Cut-Out Triangle Bralette Black - Black / XXL" at bounding box center [788, 227] width 297 height 17
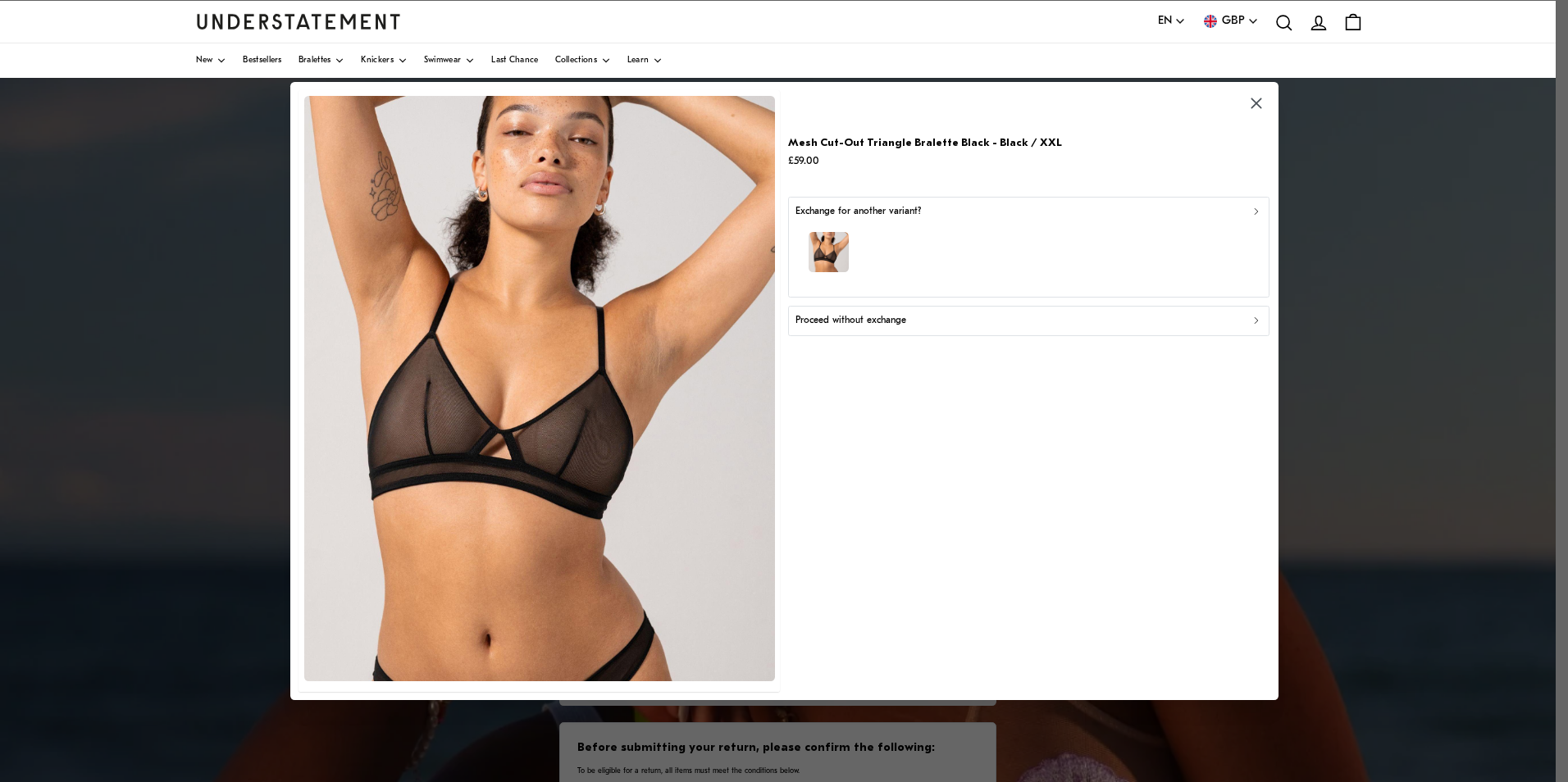
click at [897, 324] on p "Proceed without exchange" at bounding box center [851, 321] width 111 height 15
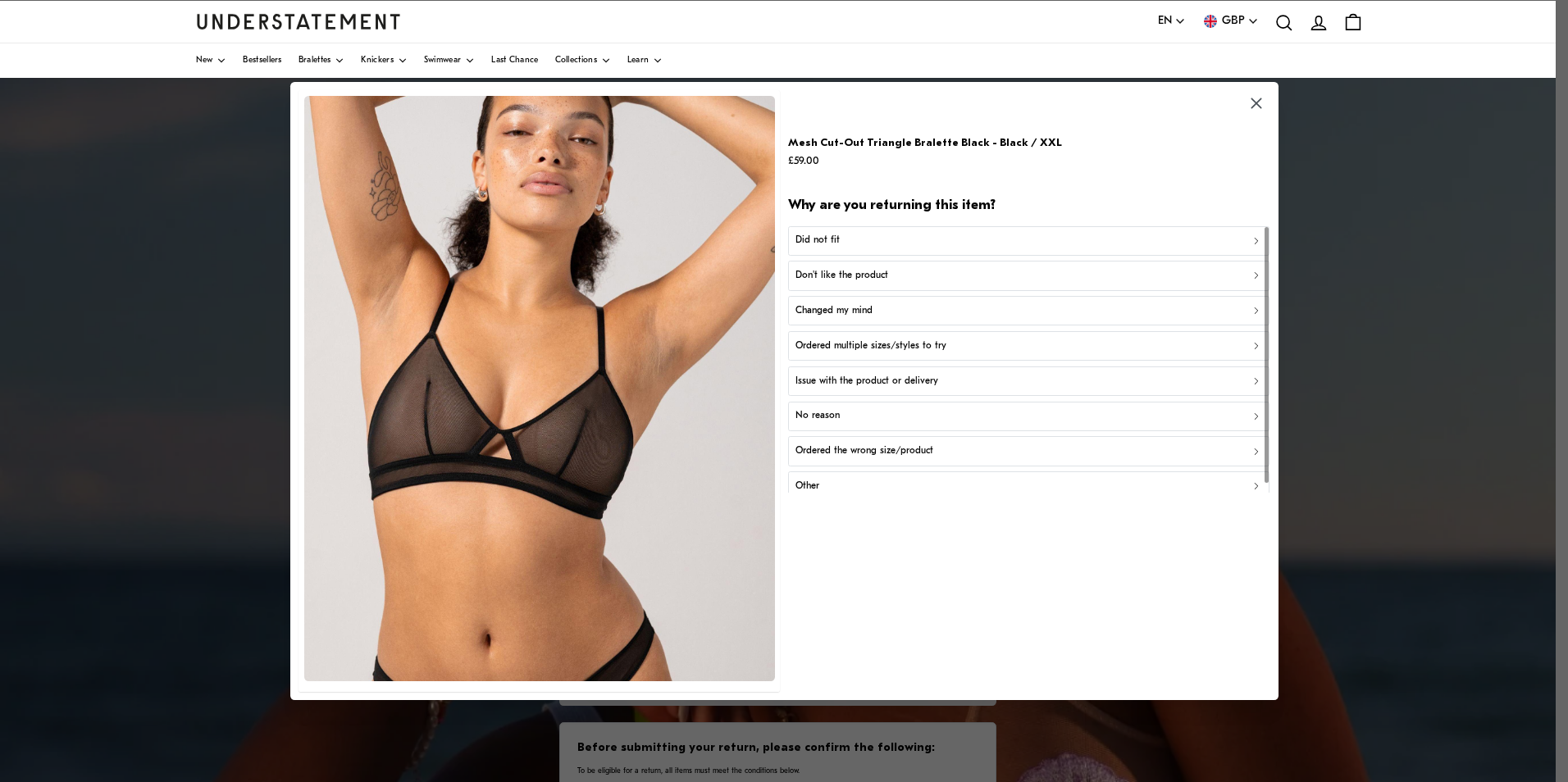
click at [833, 275] on p "Don't like the product" at bounding box center [841, 276] width 93 height 15
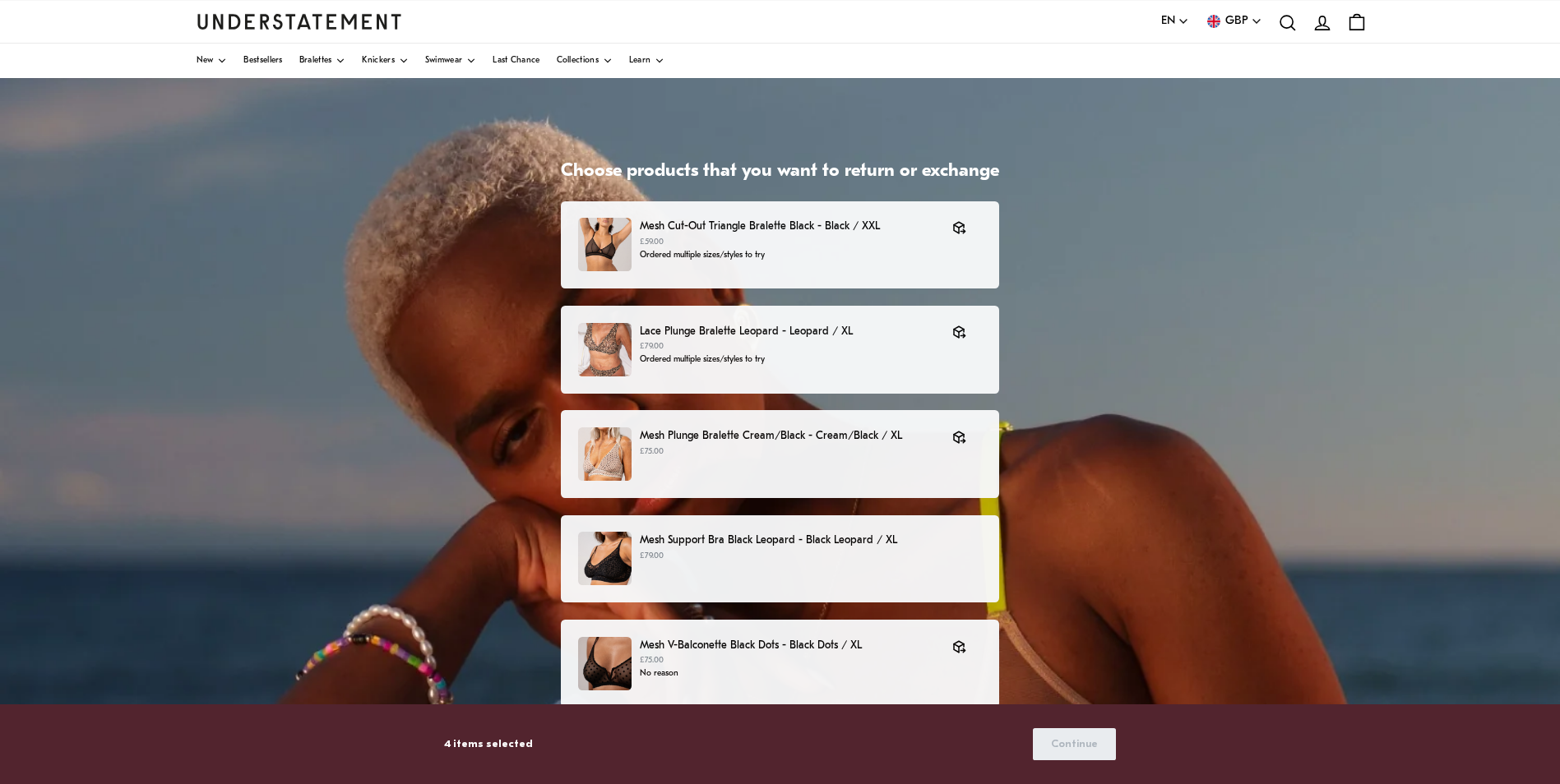
scroll to position [34, 0]
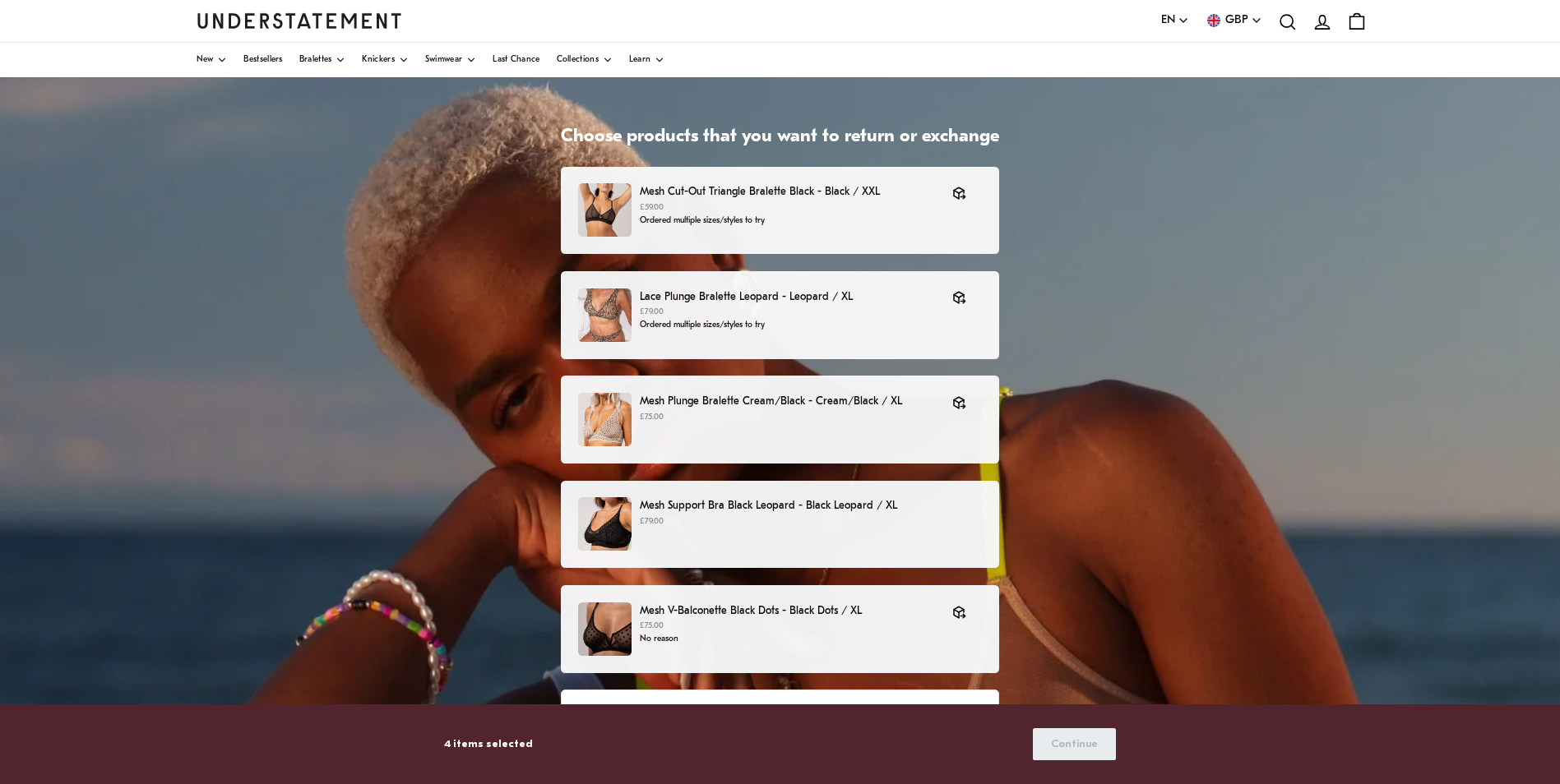
click at [1194, 383] on div "Choose products that you want to return or exchange Mesh Cut-Out Triangle Brale…" at bounding box center [780, 468] width 1560 height 850
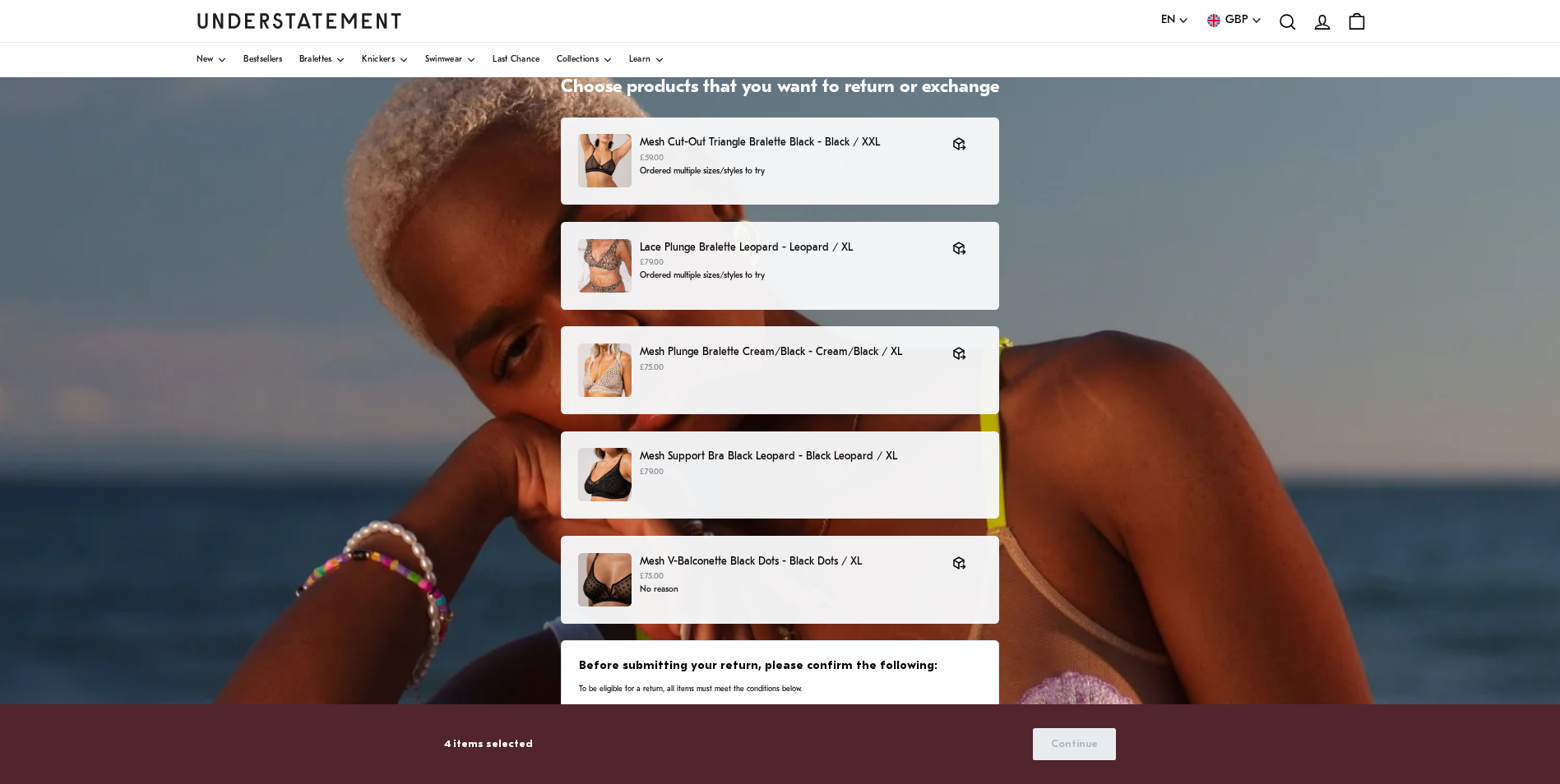
scroll to position [143, 0]
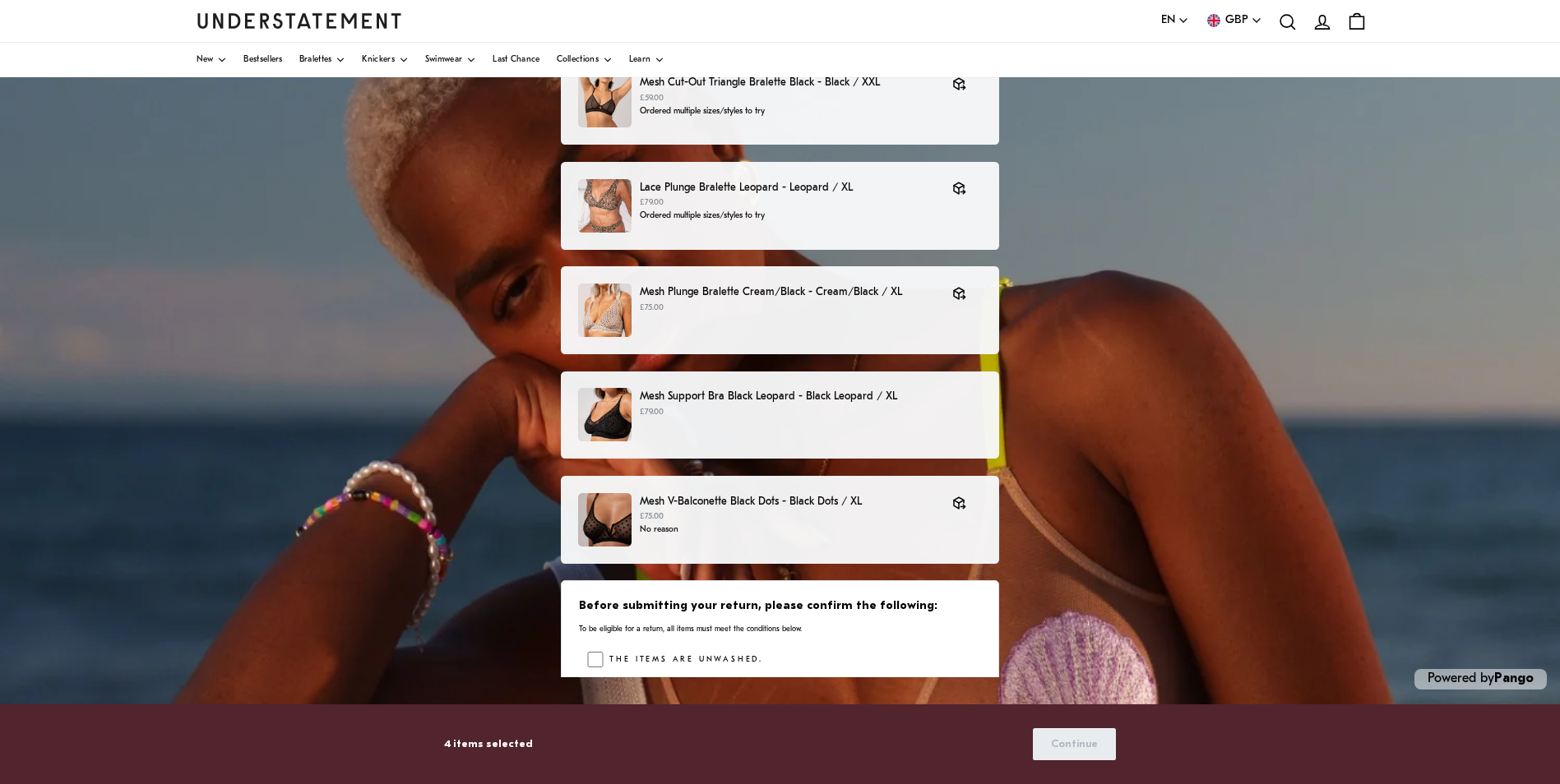
click at [617, 660] on label "The items are unwashed." at bounding box center [683, 660] width 160 height 16
click at [1117, 615] on div "Choose products that you want to return or exchange Mesh Cut-Out Triangle Brale…" at bounding box center [780, 359] width 1560 height 850
drag, startPoint x: 1560, startPoint y: 555, endPoint x: 1543, endPoint y: 435, distance: 121.2
click at [1543, 435] on div "Choose products that you want to return or exchange Mesh Cut-Out Triangle Brale…" at bounding box center [780, 359] width 1560 height 850
click at [1560, 52] on div "New Bestsellers Bralettes Knickers Swimwear Last Chance Collections Learn" at bounding box center [780, 59] width 1560 height 35
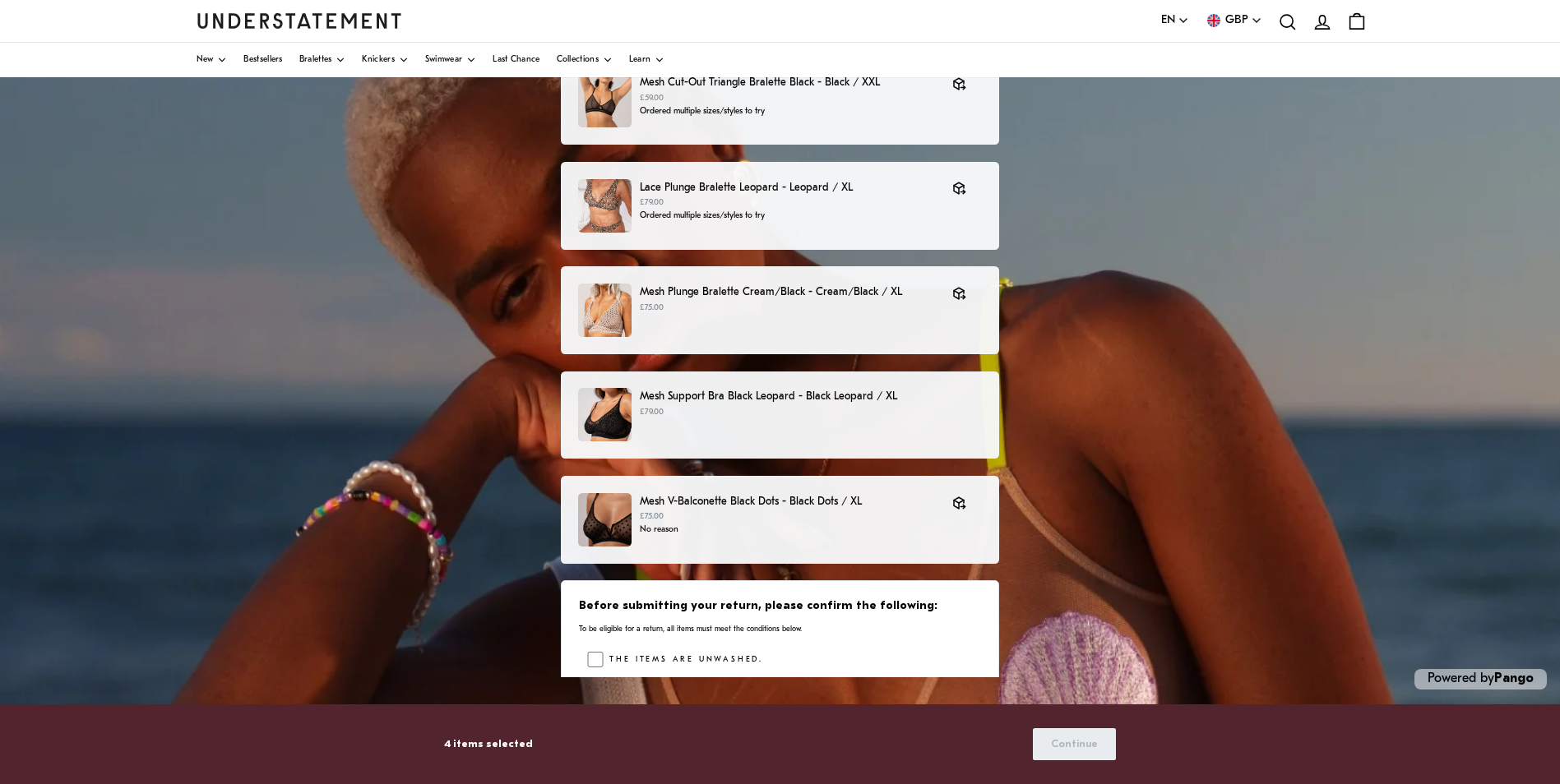
click at [1225, 501] on div "Choose products that you want to return or exchange Mesh Cut-Out Triangle Brale…" at bounding box center [780, 359] width 1560 height 850
